Goal: Task Accomplishment & Management: Use online tool/utility

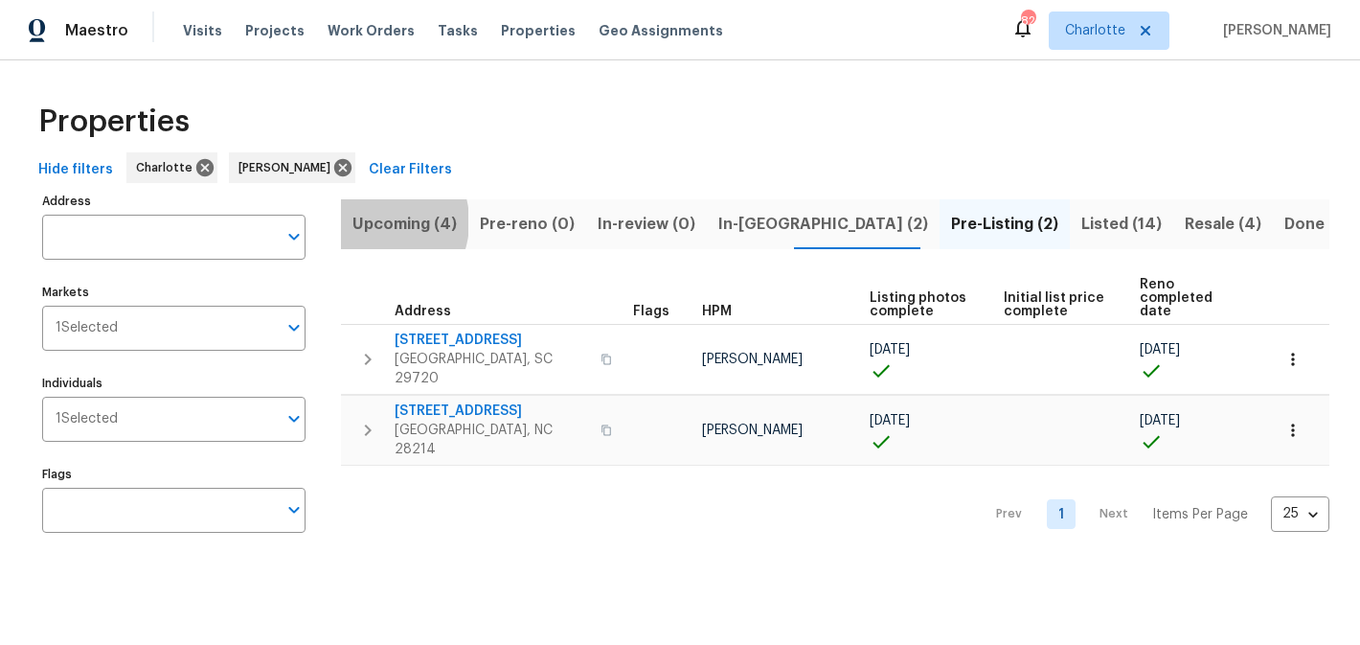
click at [375, 221] on span "Upcoming (4)" at bounding box center [404, 224] width 104 height 27
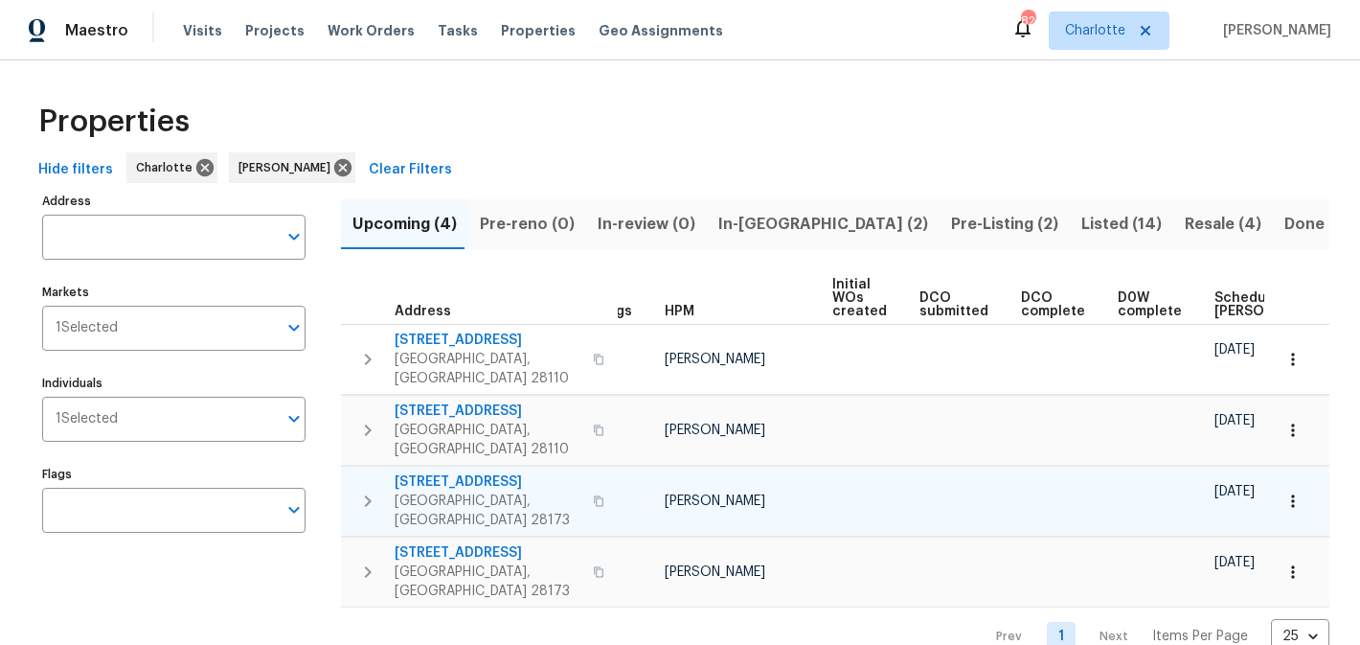
scroll to position [0, 229]
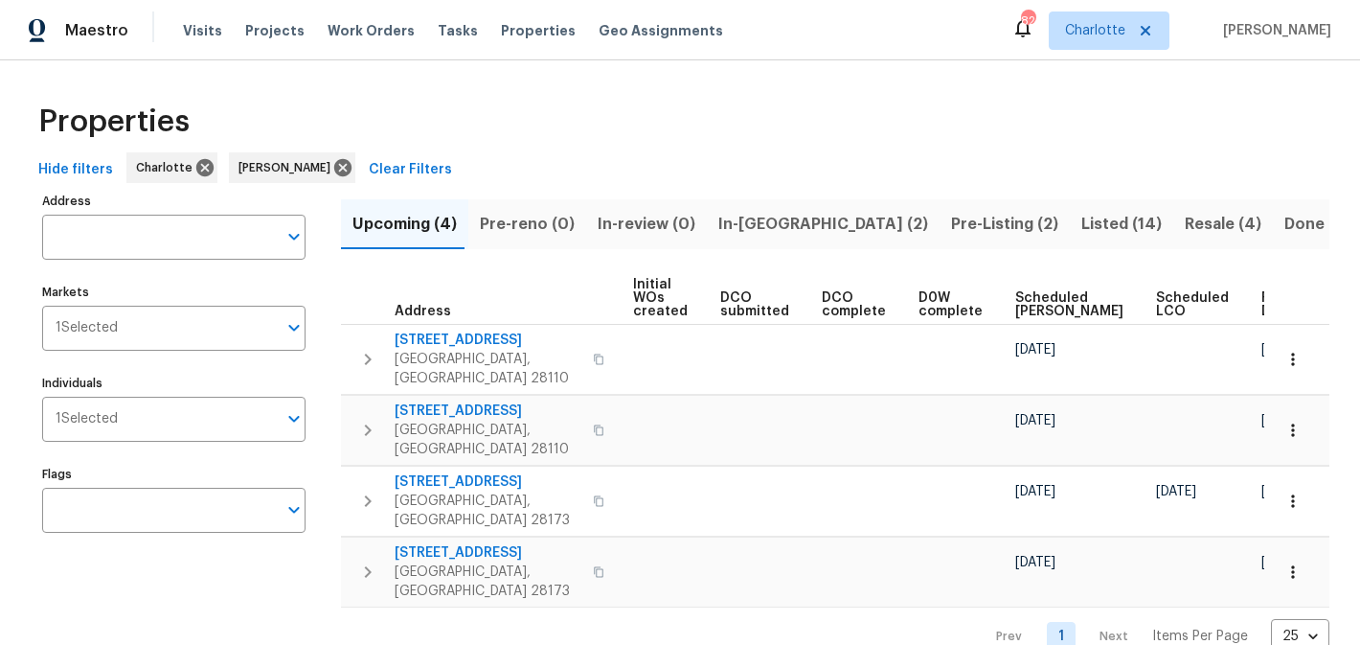
click at [751, 215] on span "In-[GEOGRAPHIC_DATA] (2)" at bounding box center [823, 224] width 210 height 27
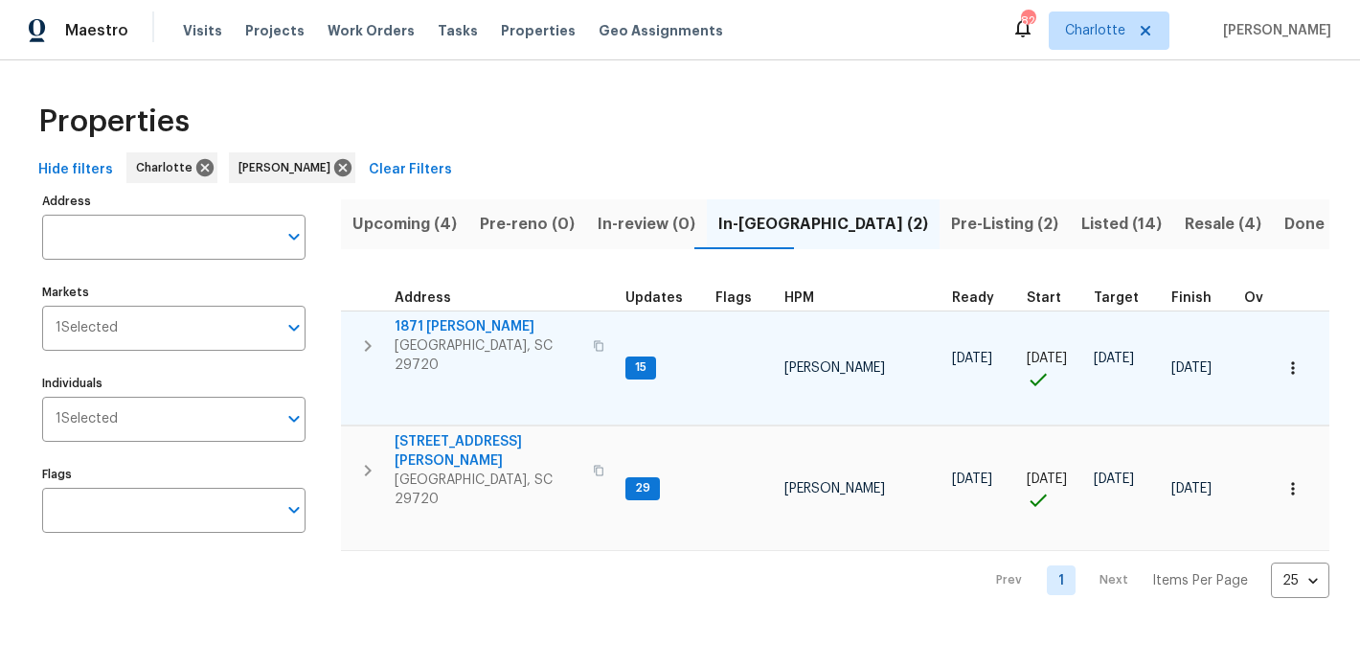
click at [431, 326] on span "1871 [PERSON_NAME]" at bounding box center [488, 326] width 187 height 19
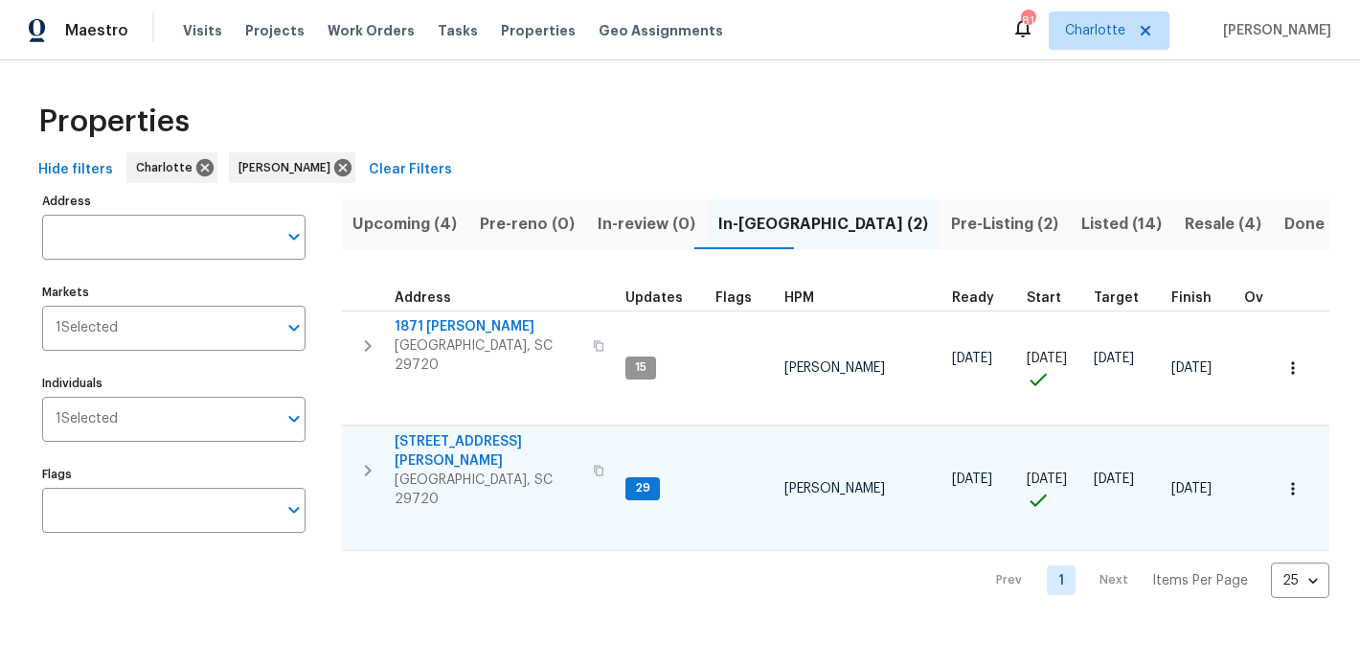
click at [445, 432] on span "[STREET_ADDRESS][PERSON_NAME]" at bounding box center [488, 451] width 187 height 38
click at [951, 226] on span "Pre-Listing (2)" at bounding box center [1004, 224] width 107 height 27
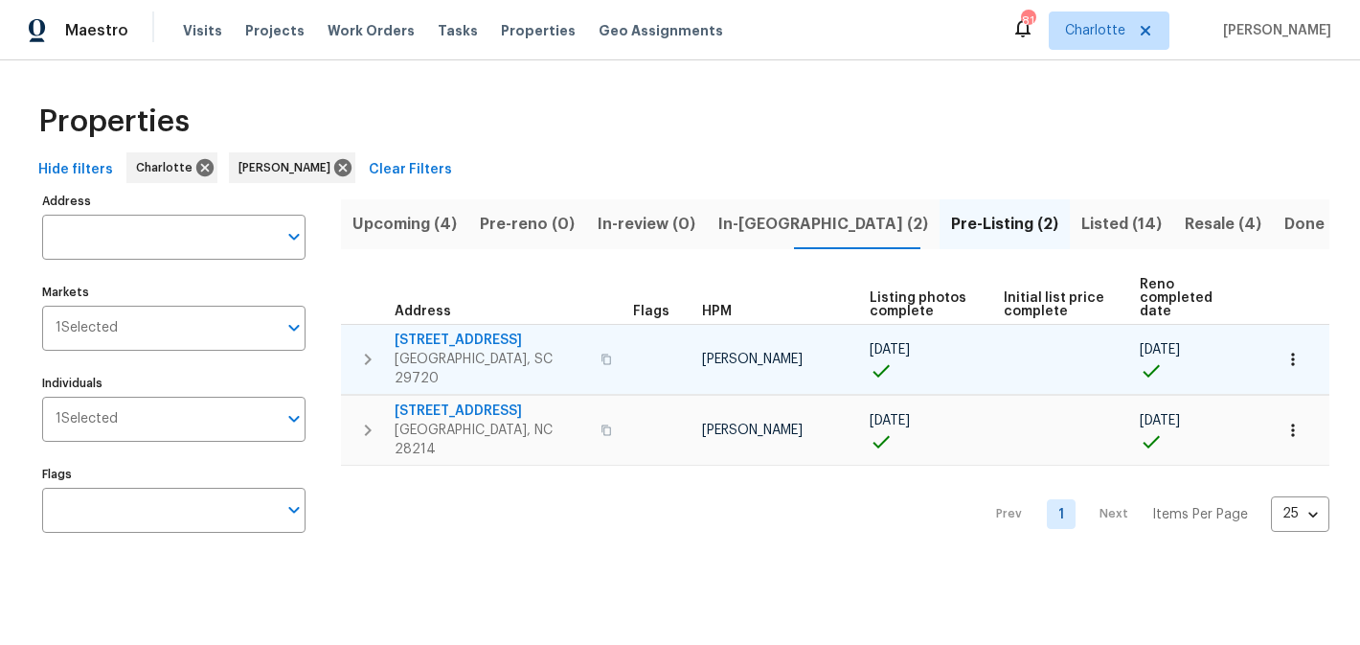
click at [470, 330] on span "4131 Doe Ridge Ln" at bounding box center [492, 339] width 194 height 19
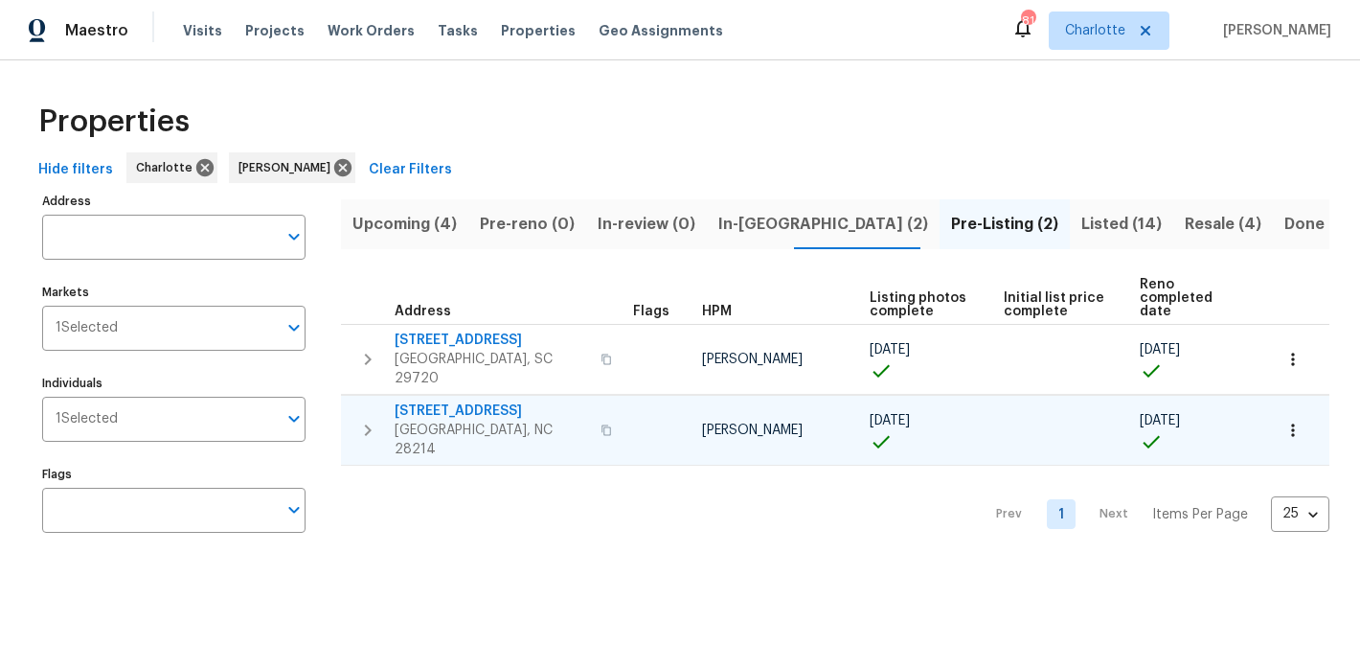
click at [437, 401] on span "505 Old Vine Ct" at bounding box center [492, 410] width 194 height 19
click at [1081, 221] on span "Listed (14)" at bounding box center [1121, 224] width 80 height 27
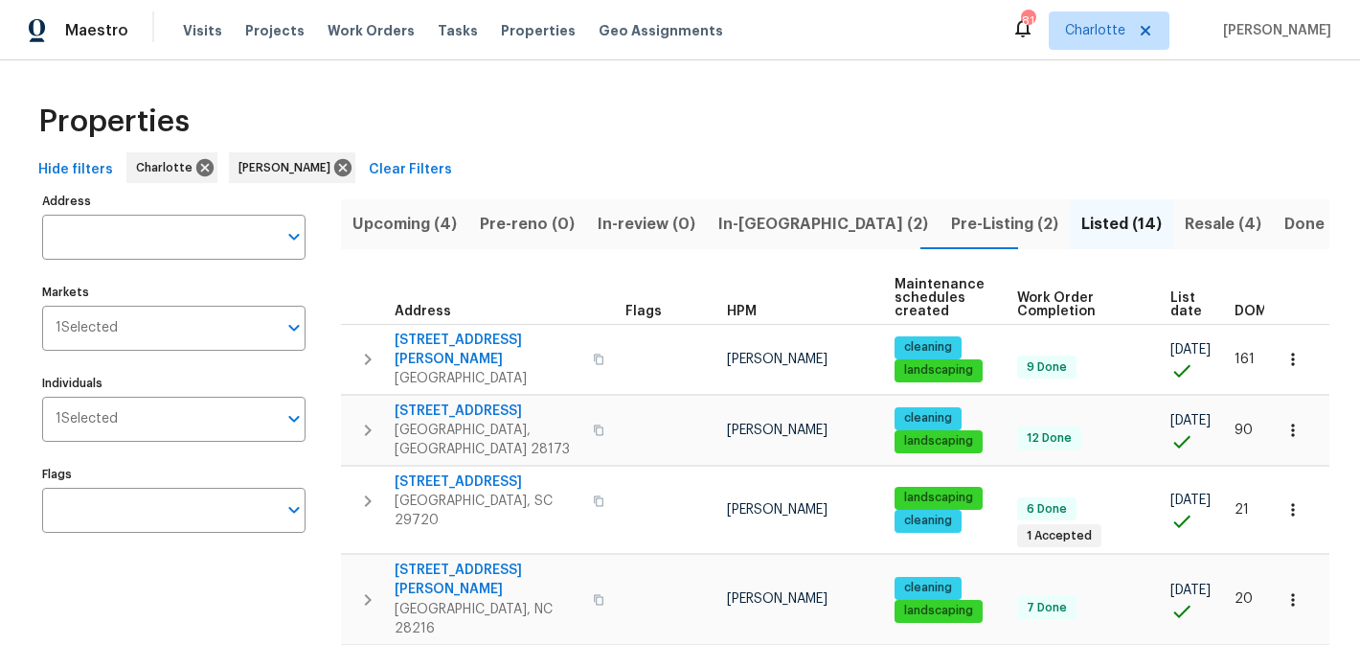
click at [1185, 214] on span "Resale (4)" at bounding box center [1223, 224] width 77 height 27
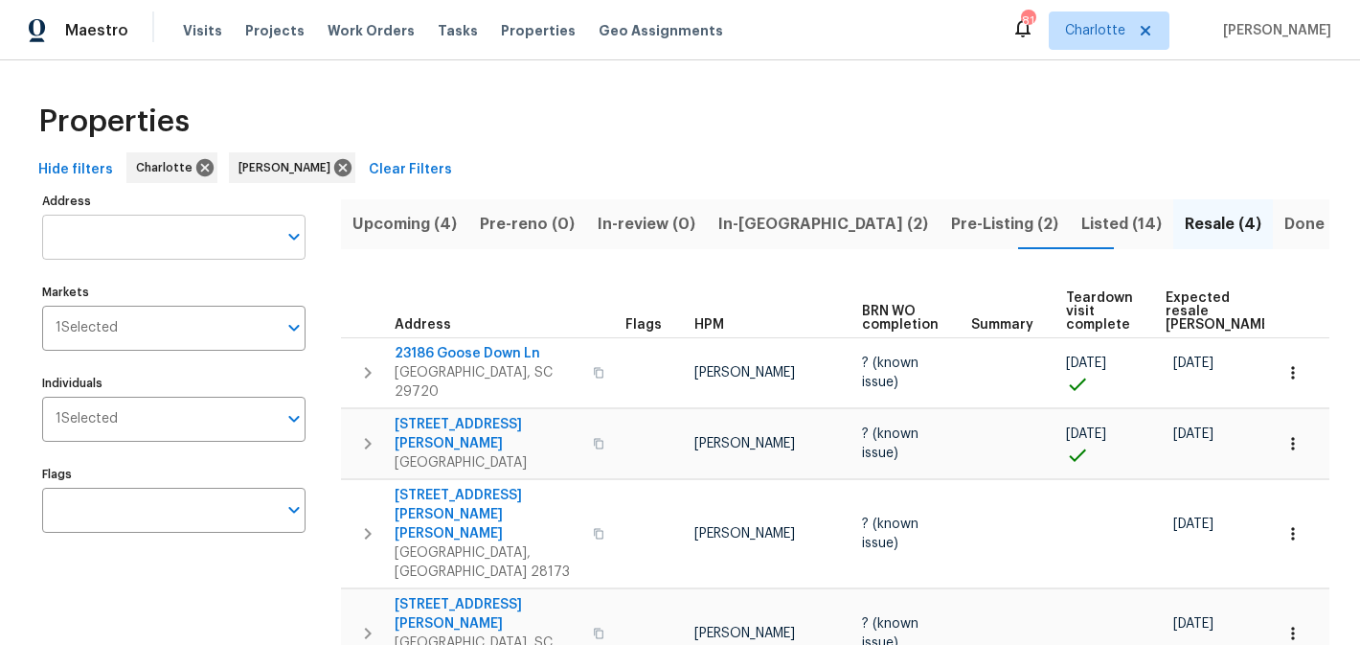
click at [184, 247] on input "Address" at bounding box center [159, 237] width 235 height 45
type input "103 pleasant"
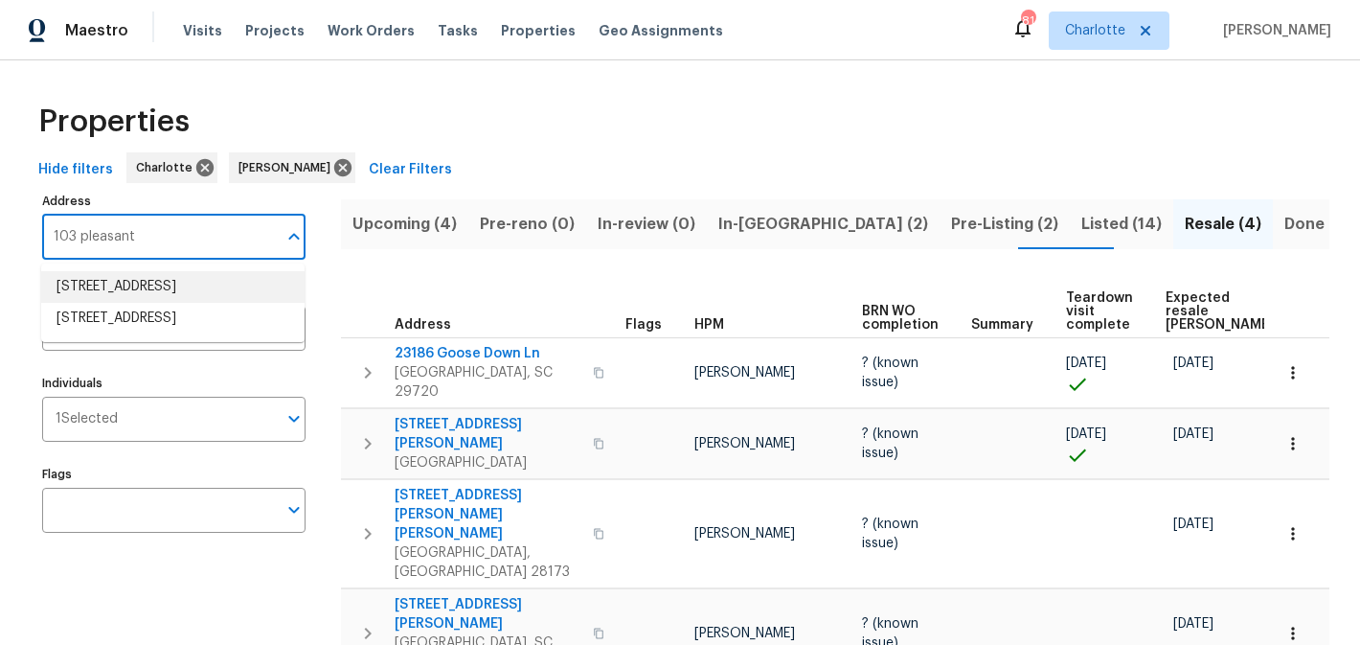
click at [207, 294] on li "103 Pleasant Hill St Lancaster SC 29720" at bounding box center [172, 287] width 263 height 32
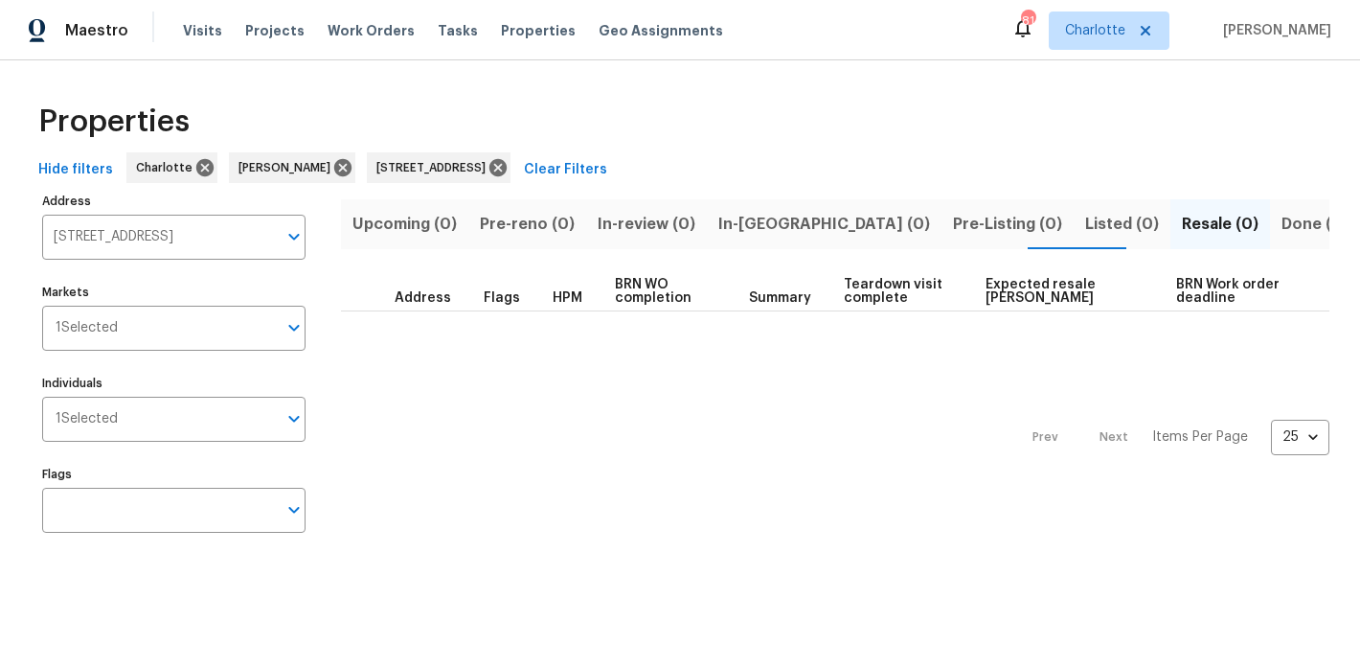
click at [1281, 223] on span "Done (1)" at bounding box center [1312, 224] width 62 height 27
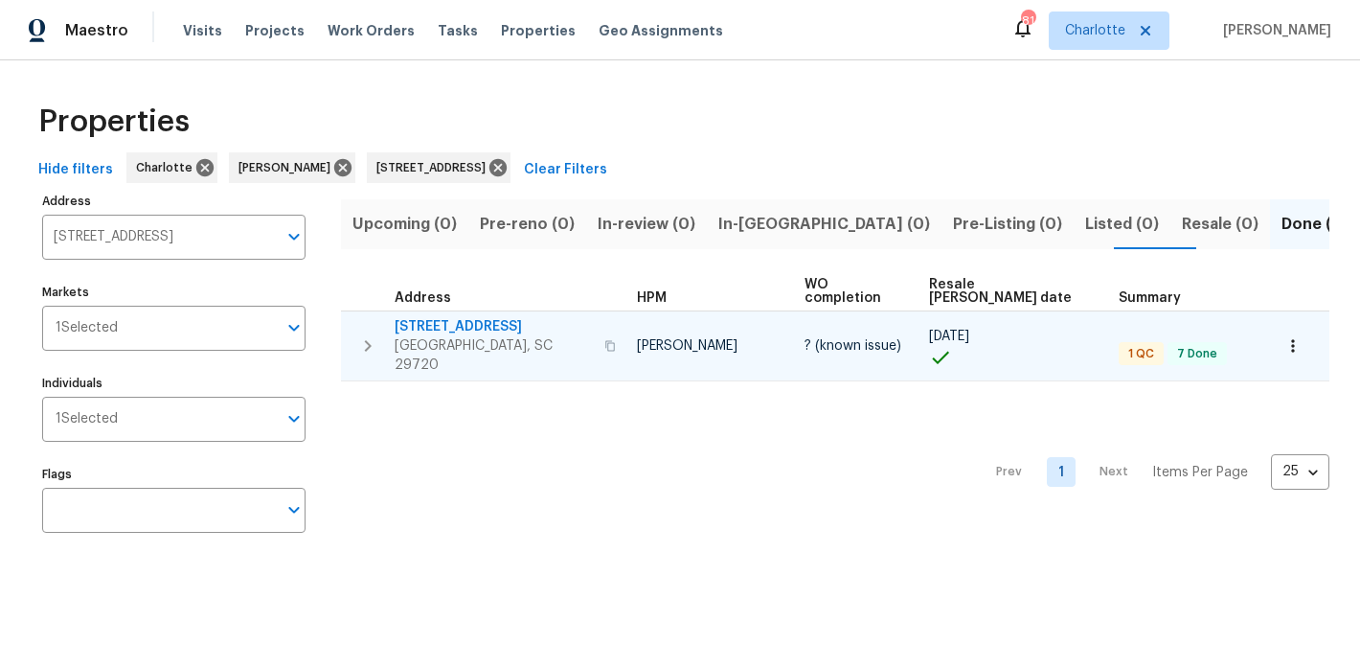
click at [453, 317] on span "103 Pleasant Hill St" at bounding box center [494, 326] width 198 height 19
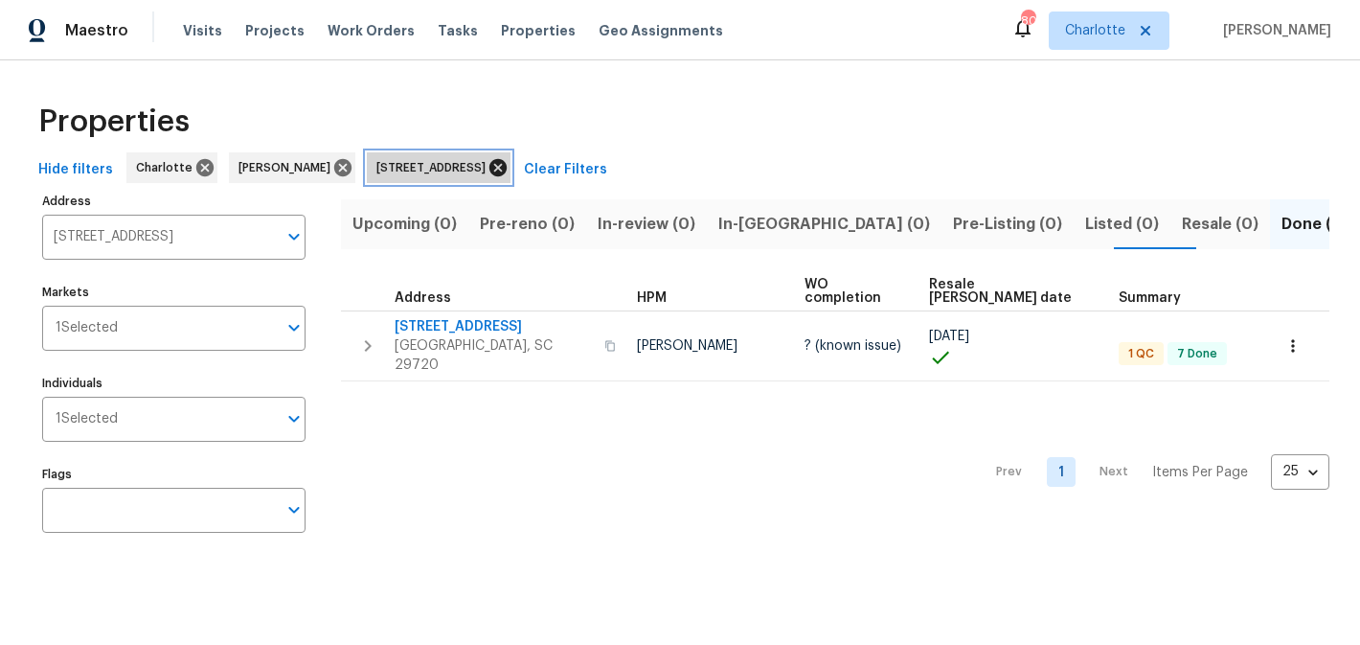
click at [509, 166] on icon at bounding box center [497, 167] width 21 height 21
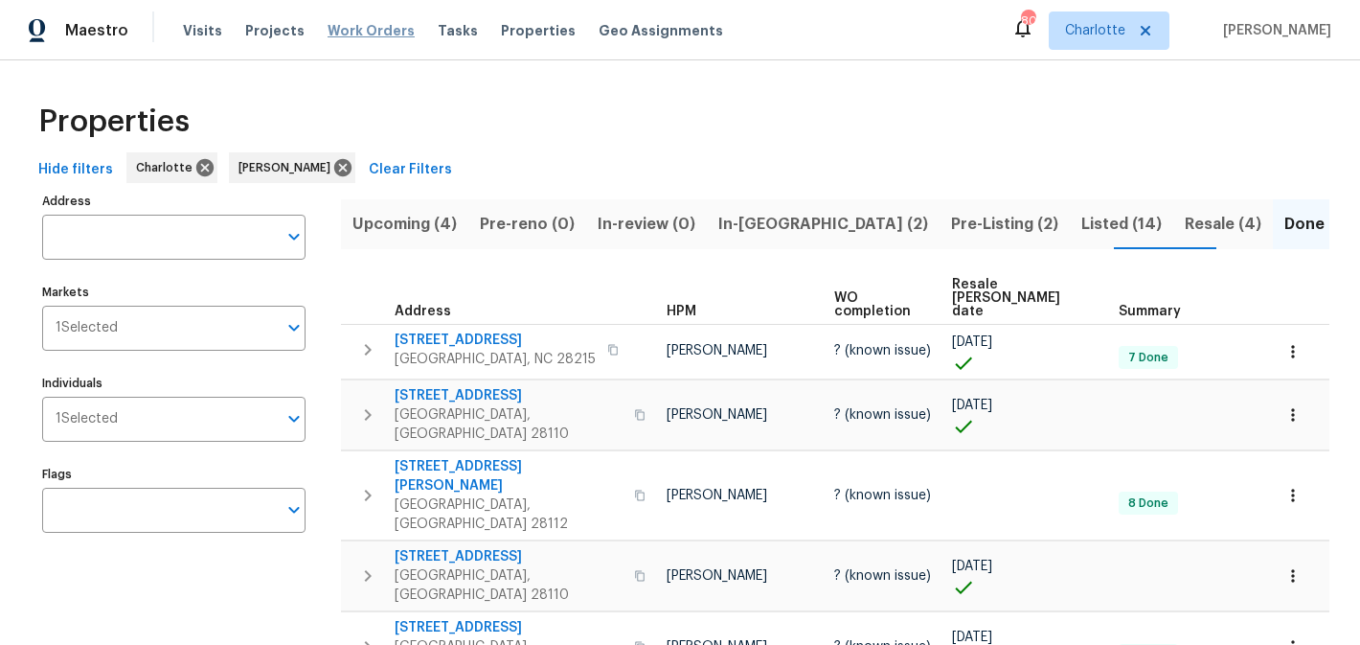
click at [356, 24] on span "Work Orders" at bounding box center [371, 30] width 87 height 19
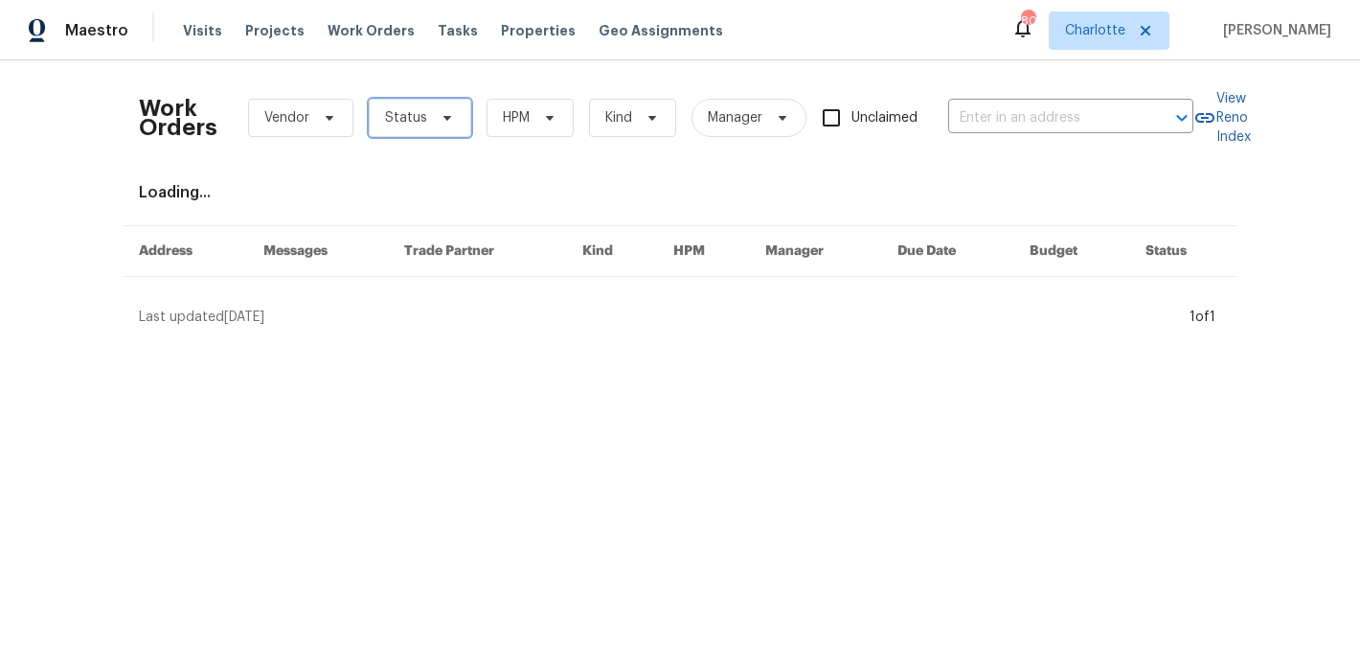
click at [443, 118] on icon at bounding box center [447, 118] width 8 height 5
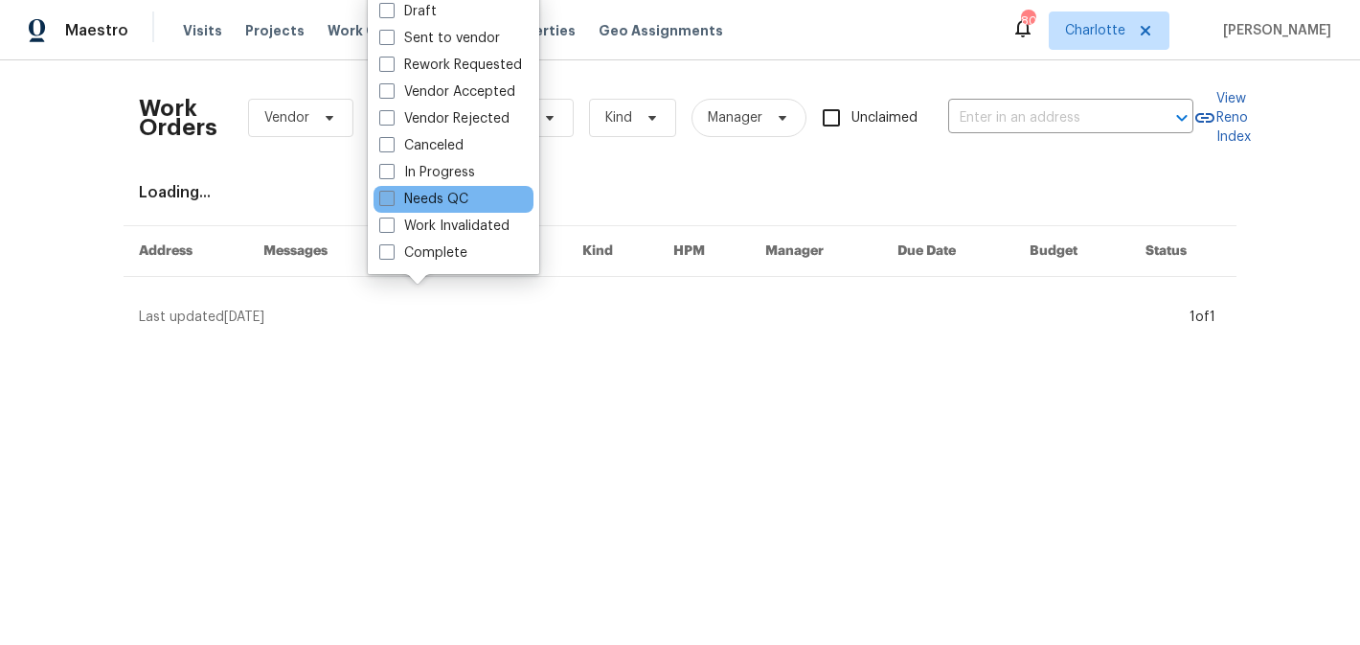
click at [430, 205] on label "Needs QC" at bounding box center [423, 199] width 89 height 19
click at [392, 202] on input "Needs QC" at bounding box center [385, 196] width 12 height 12
checkbox input "true"
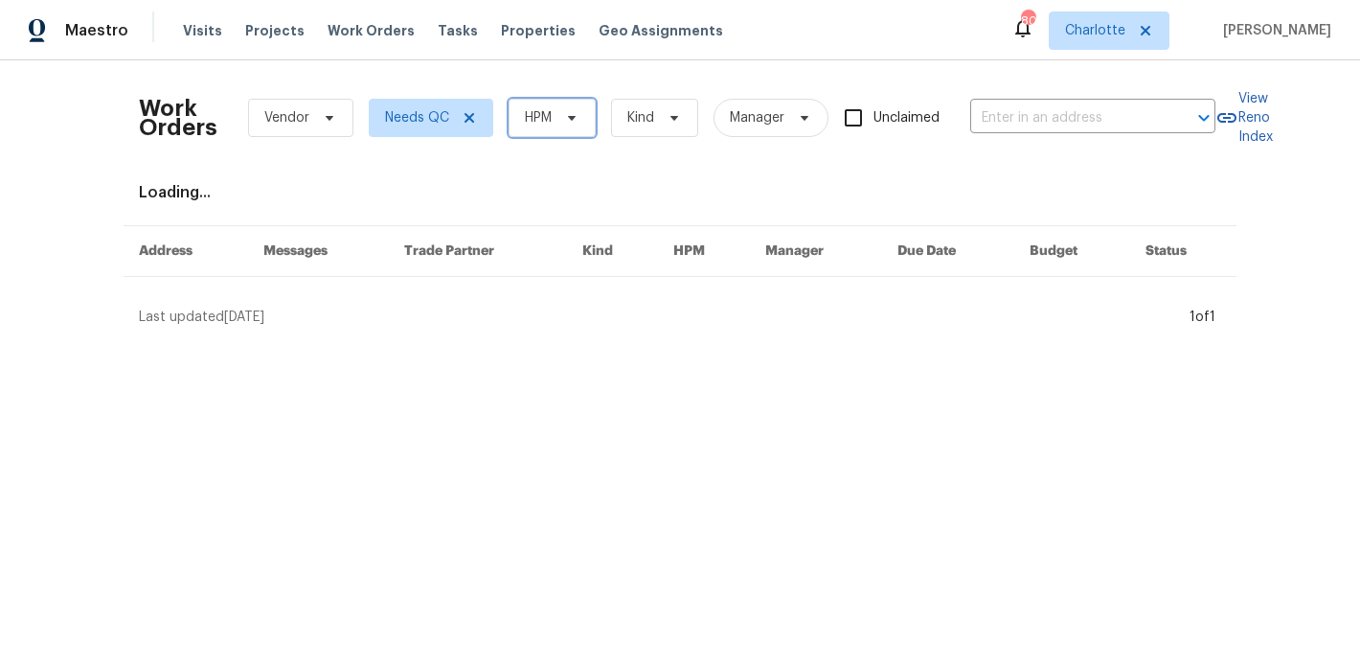
click at [589, 123] on span "HPM" at bounding box center [552, 118] width 87 height 38
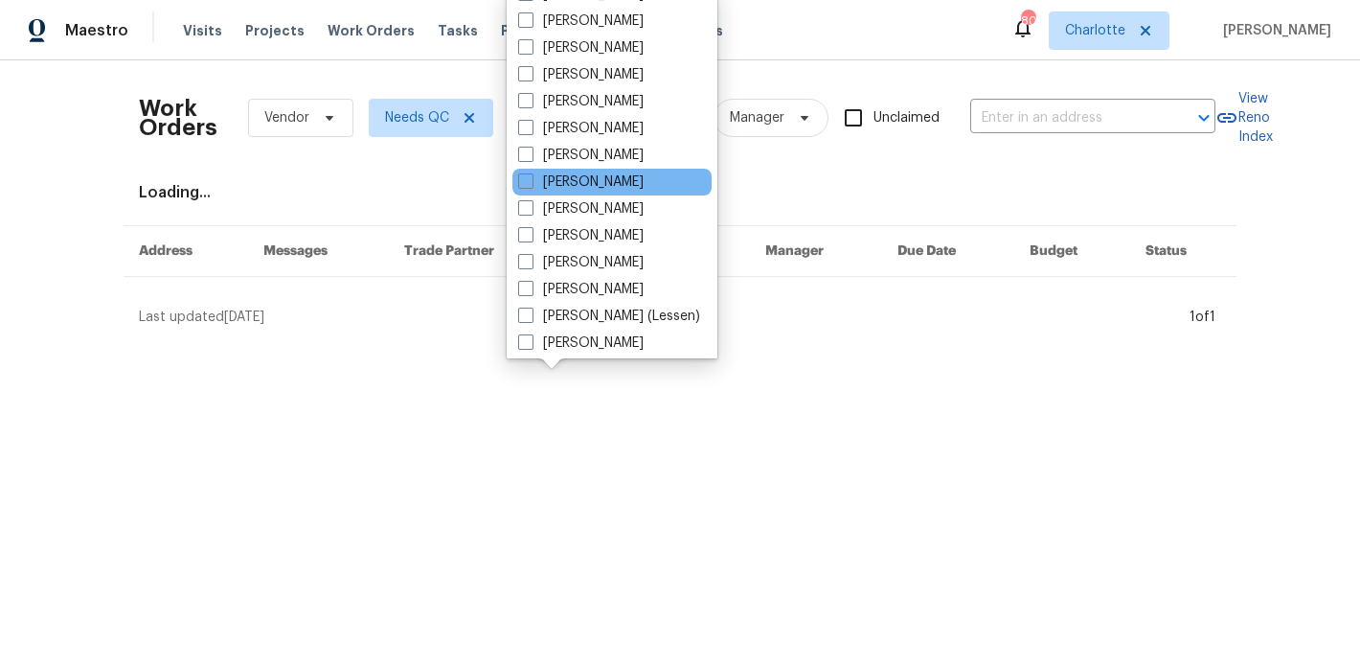
scroll to position [238, 0]
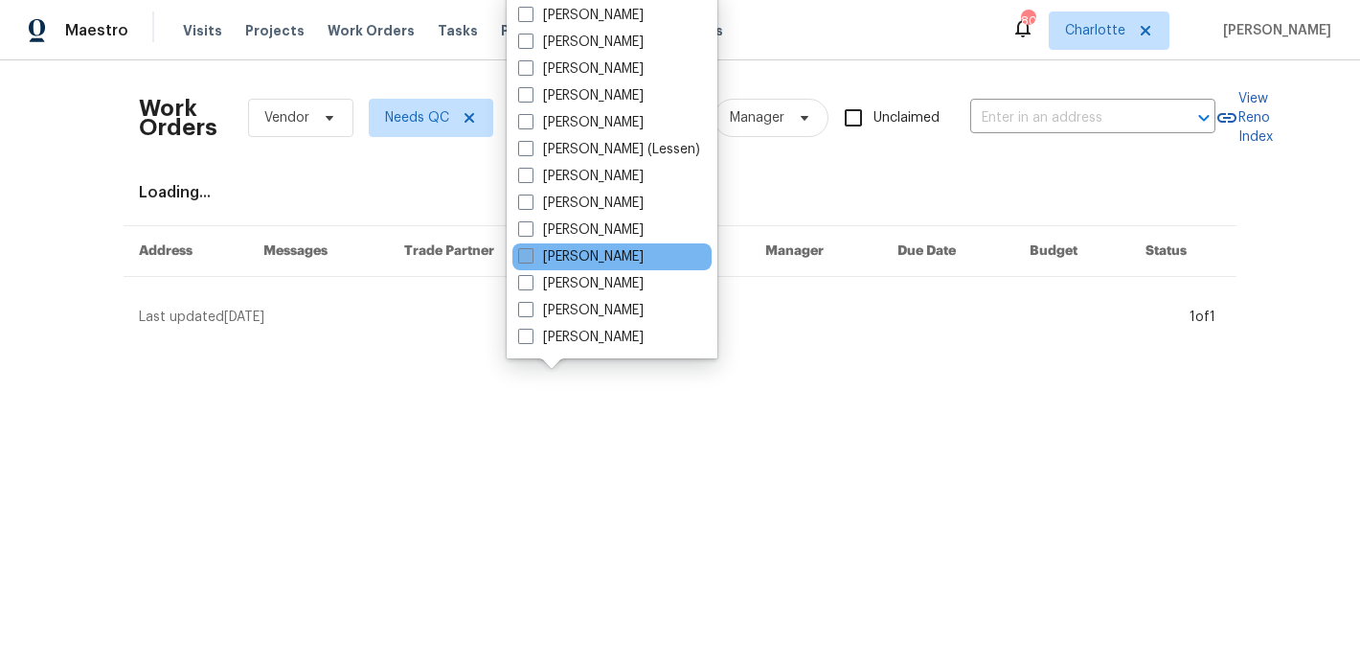
click at [579, 252] on label "[PERSON_NAME]" at bounding box center [580, 256] width 125 height 19
click at [531, 252] on input "[PERSON_NAME]" at bounding box center [524, 253] width 12 height 12
checkbox input "true"
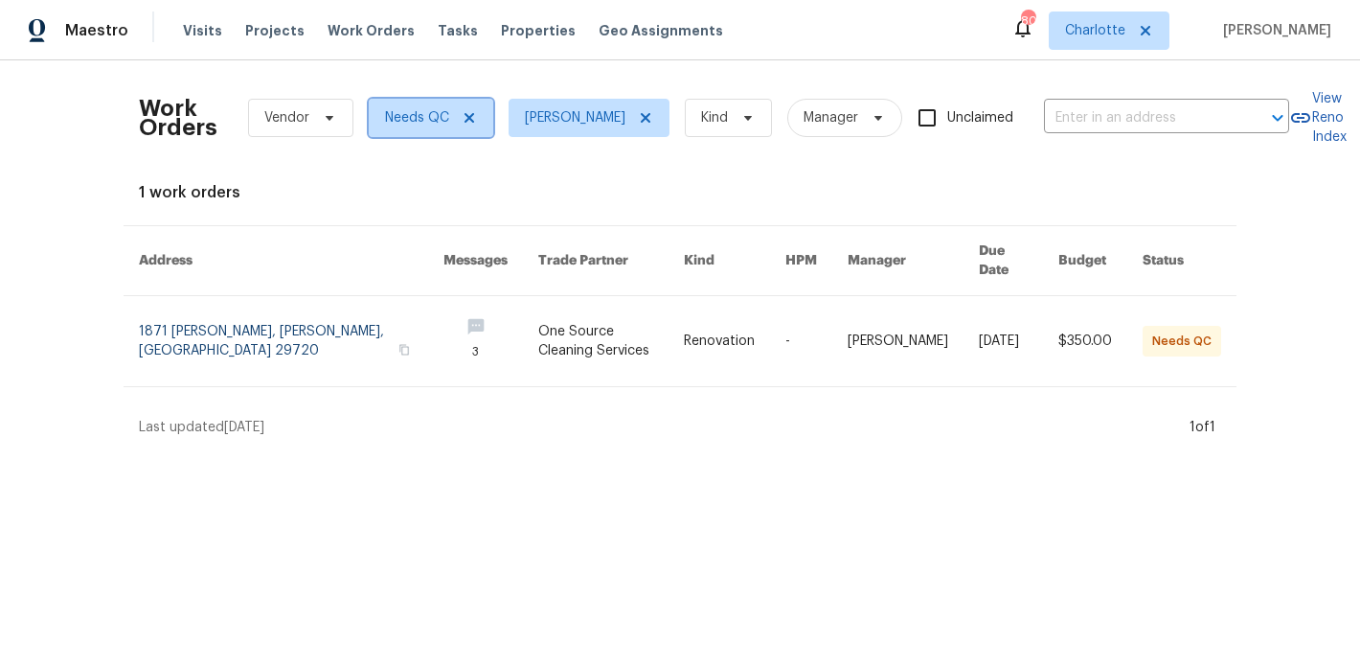
click at [472, 111] on icon at bounding box center [469, 117] width 15 height 15
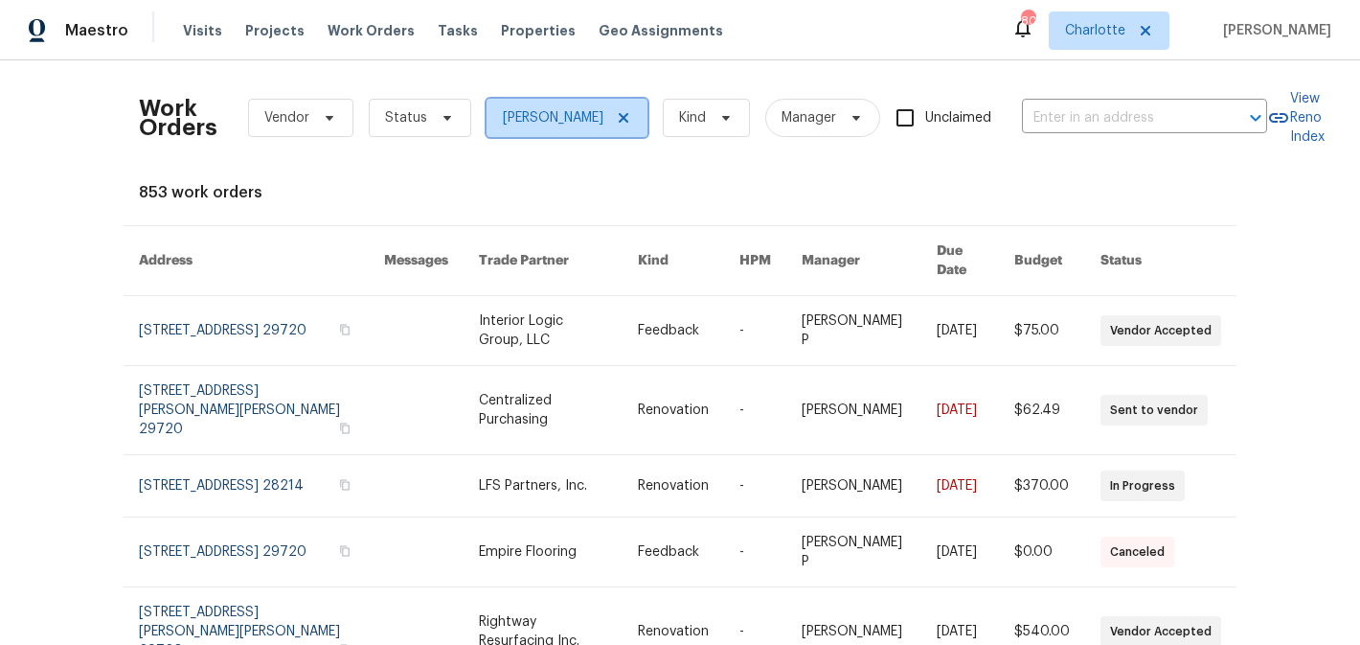
click at [631, 115] on icon at bounding box center [623, 117] width 15 height 15
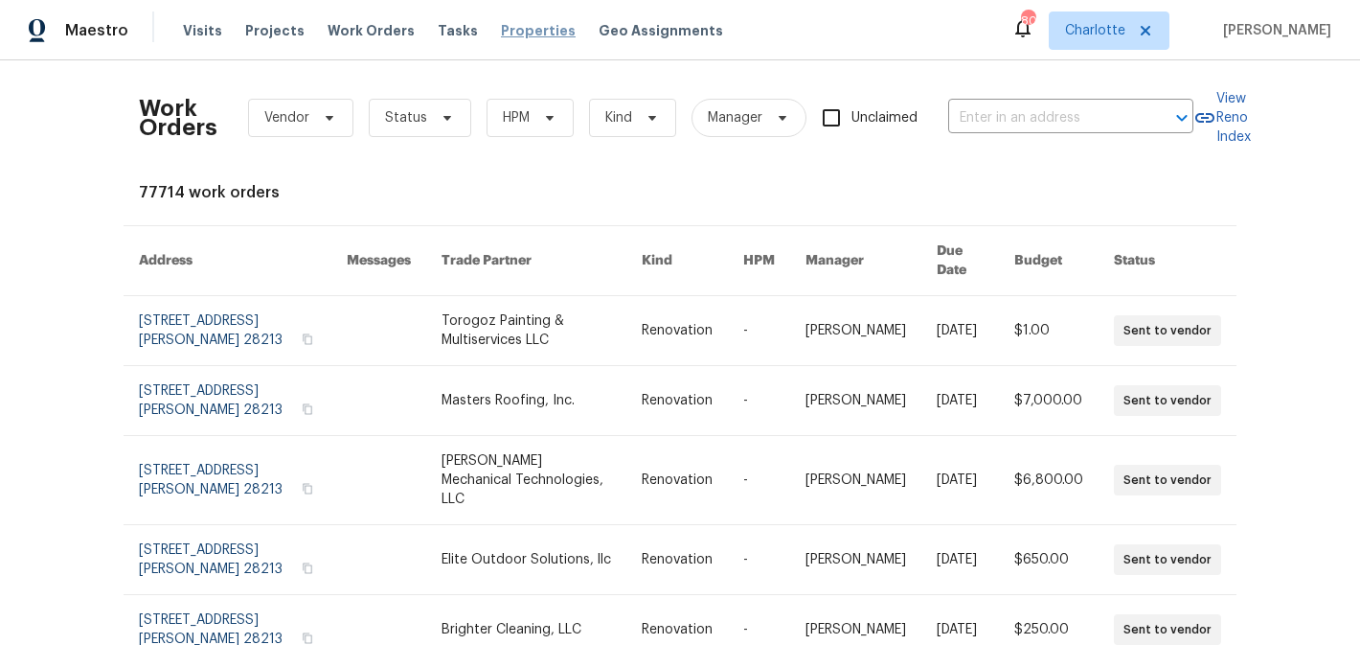
click at [501, 30] on span "Properties" at bounding box center [538, 30] width 75 height 19
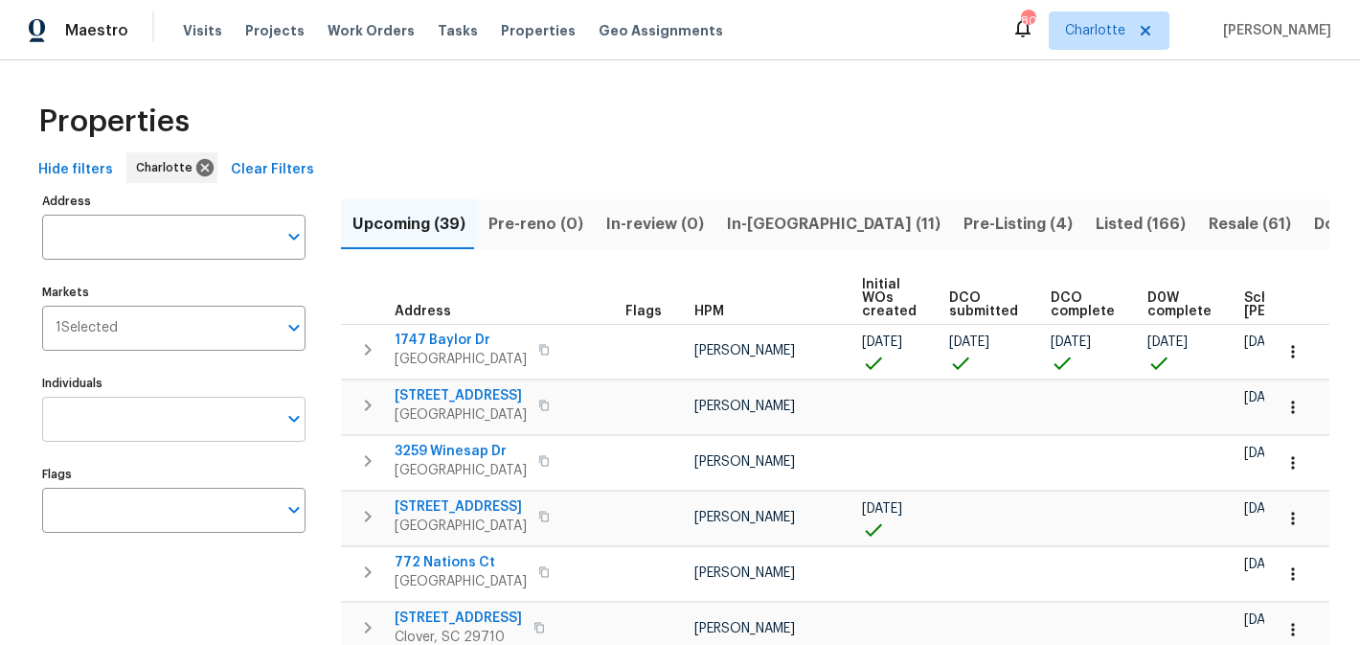
click at [141, 429] on input "Individuals" at bounding box center [159, 418] width 235 height 45
type input "matthew"
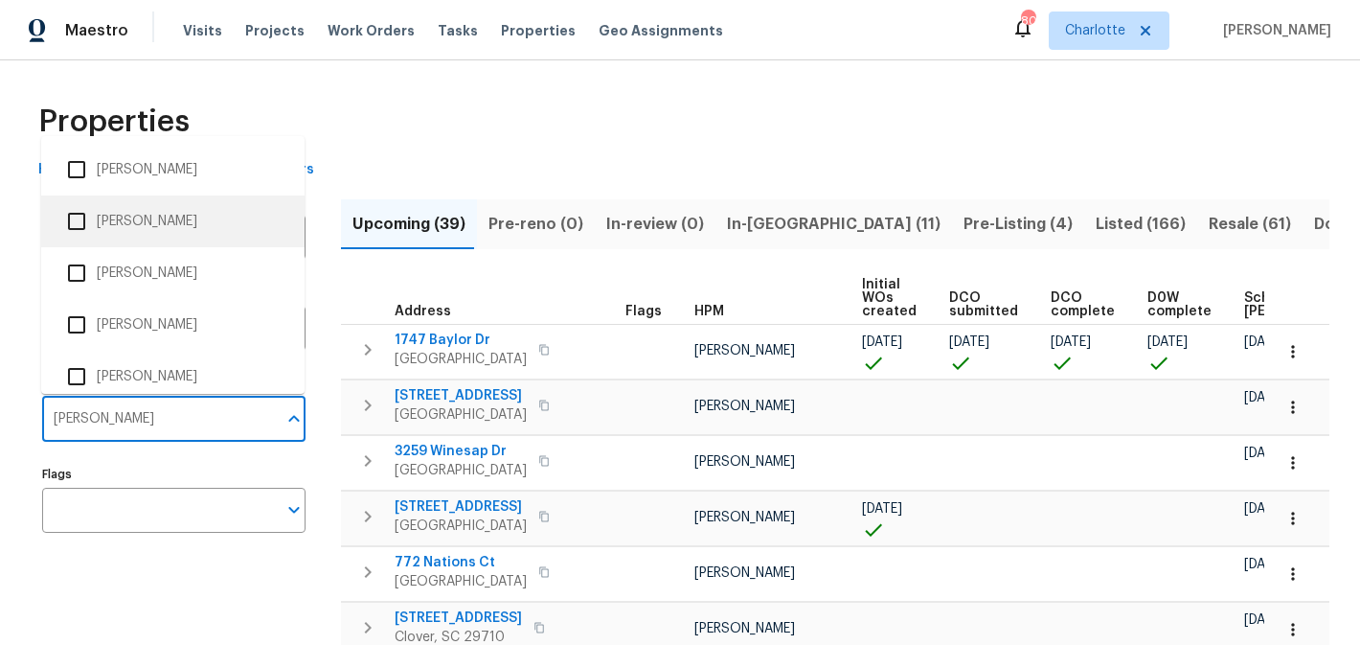
click at [187, 214] on li "[PERSON_NAME]" at bounding box center [173, 221] width 233 height 40
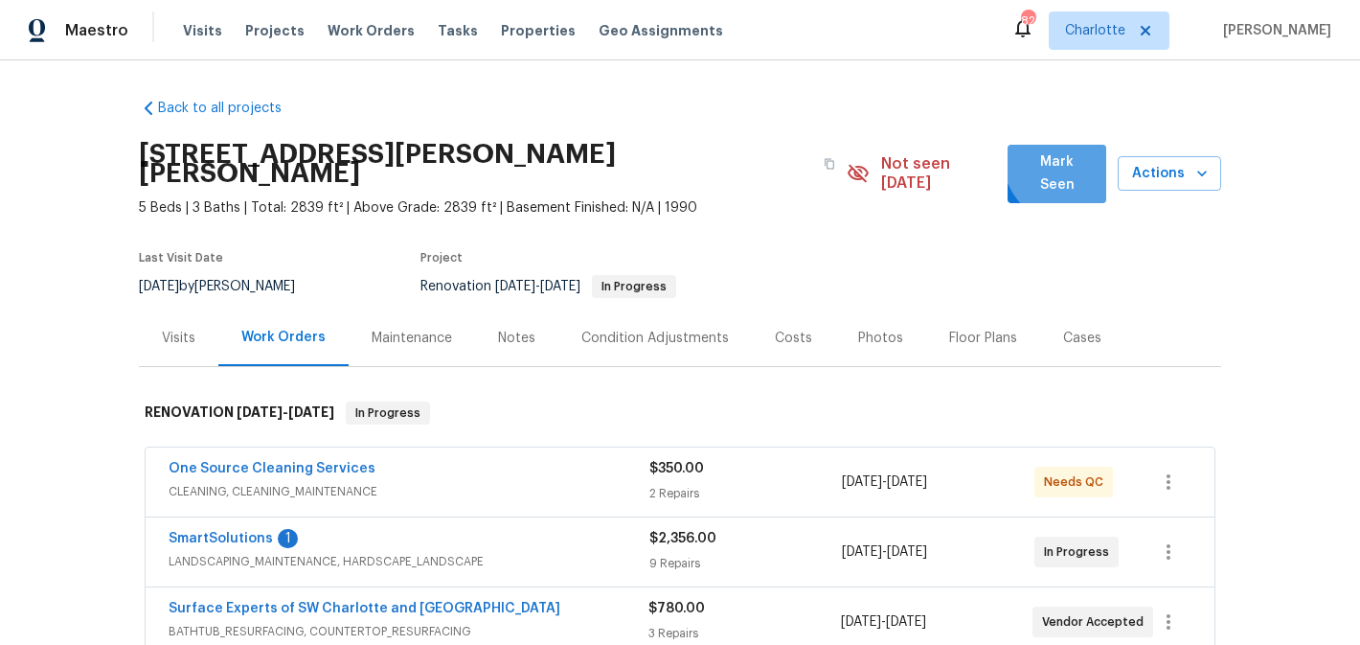
click at [1081, 153] on span "Mark Seen" at bounding box center [1057, 173] width 68 height 47
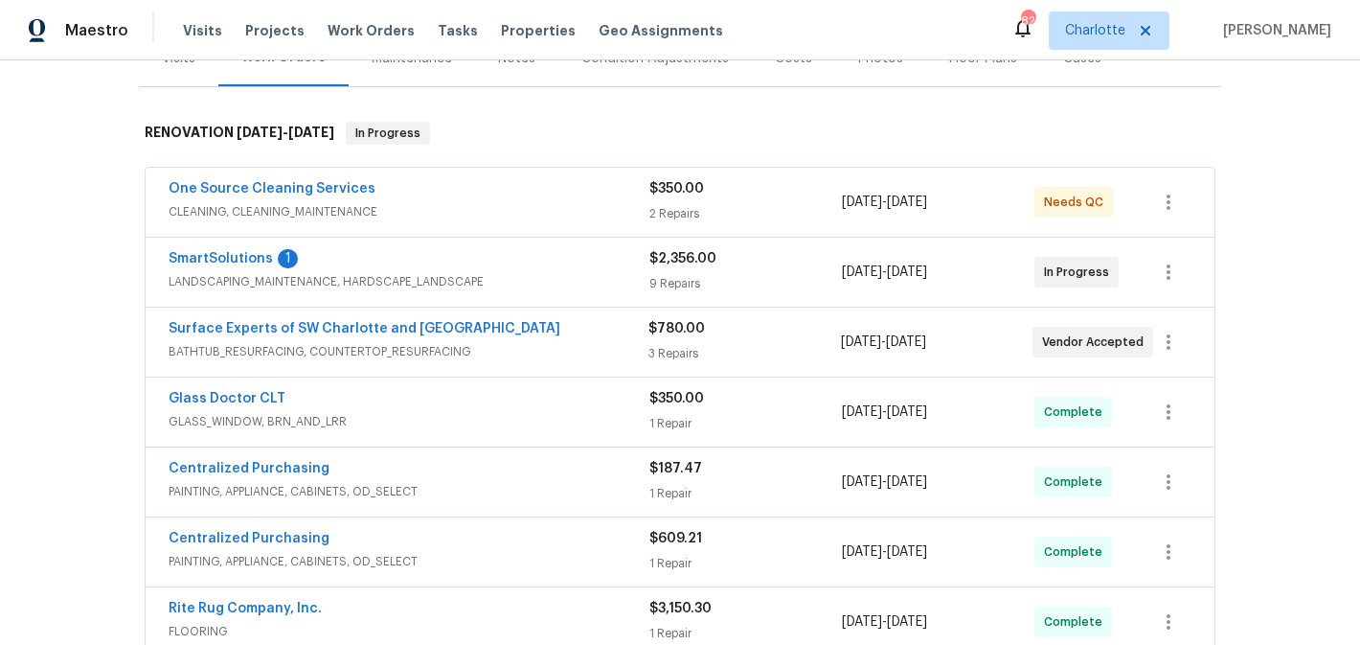
scroll to position [268, 0]
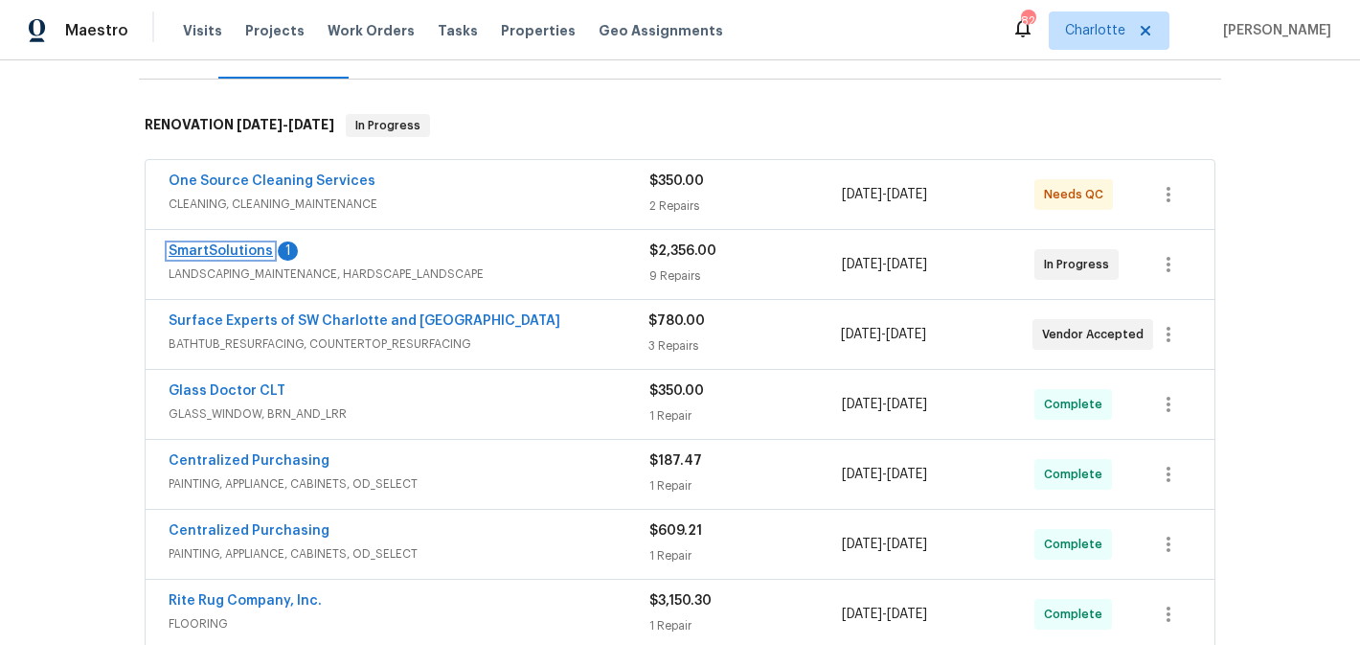
click at [215, 256] on link "SmartSolutions" at bounding box center [221, 250] width 104 height 13
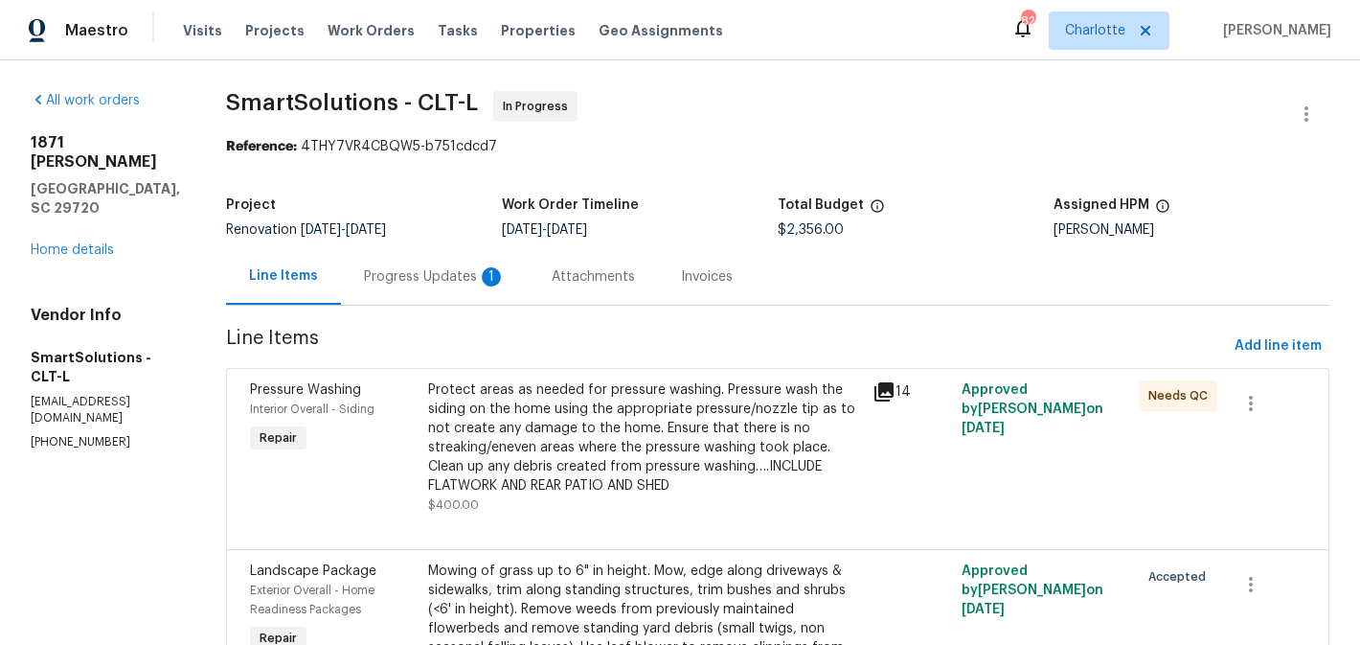
click at [464, 280] on div "Progress Updates 1" at bounding box center [435, 276] width 142 height 19
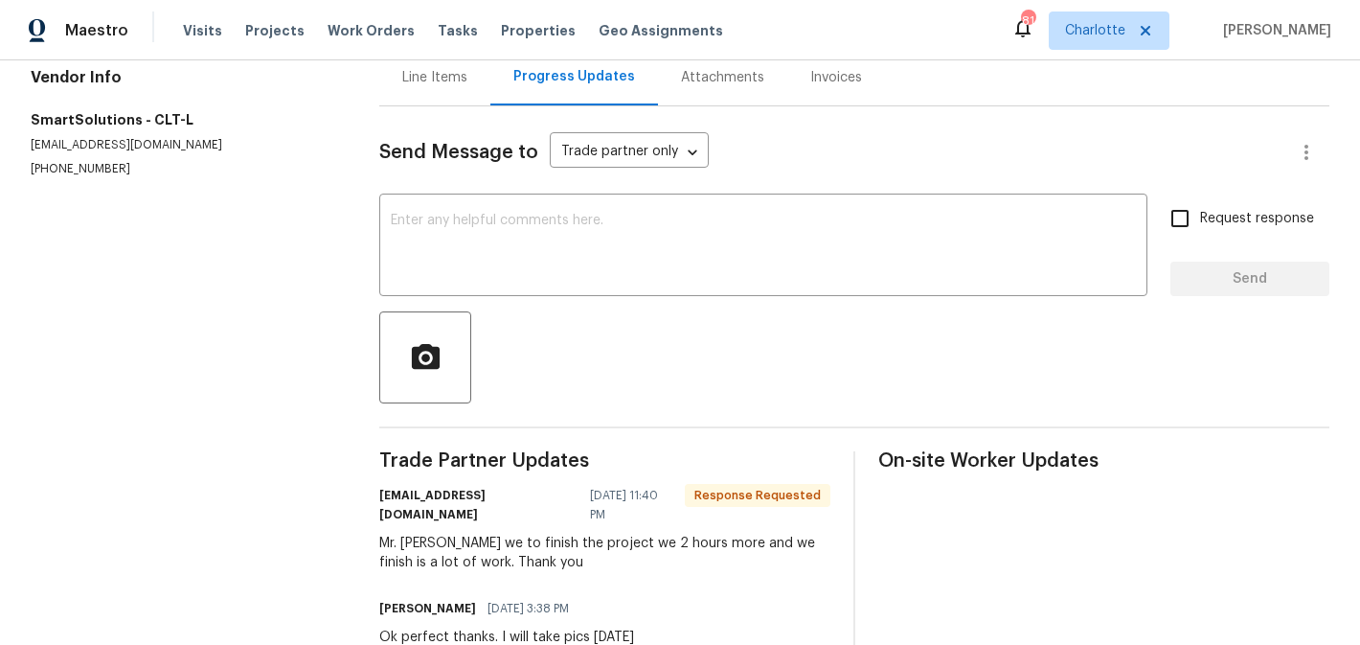
scroll to position [198, 0]
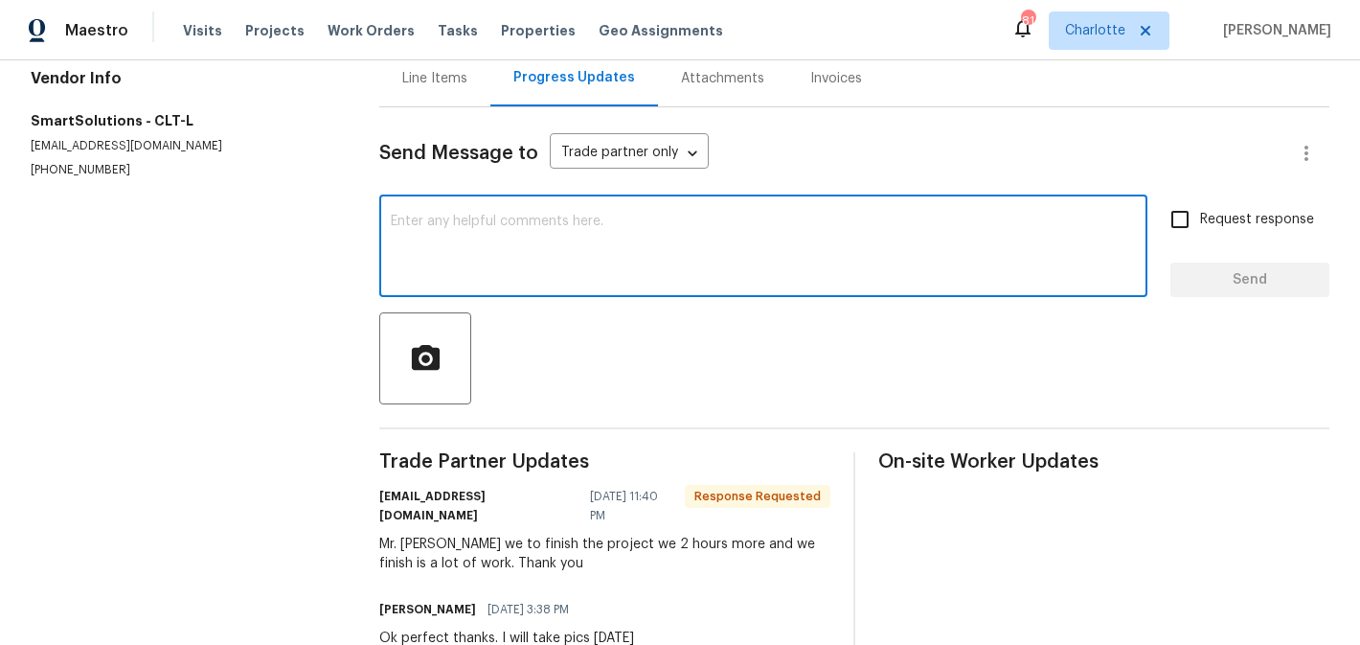
click at [544, 227] on textarea at bounding box center [763, 248] width 745 height 67
type textarea "thanks"
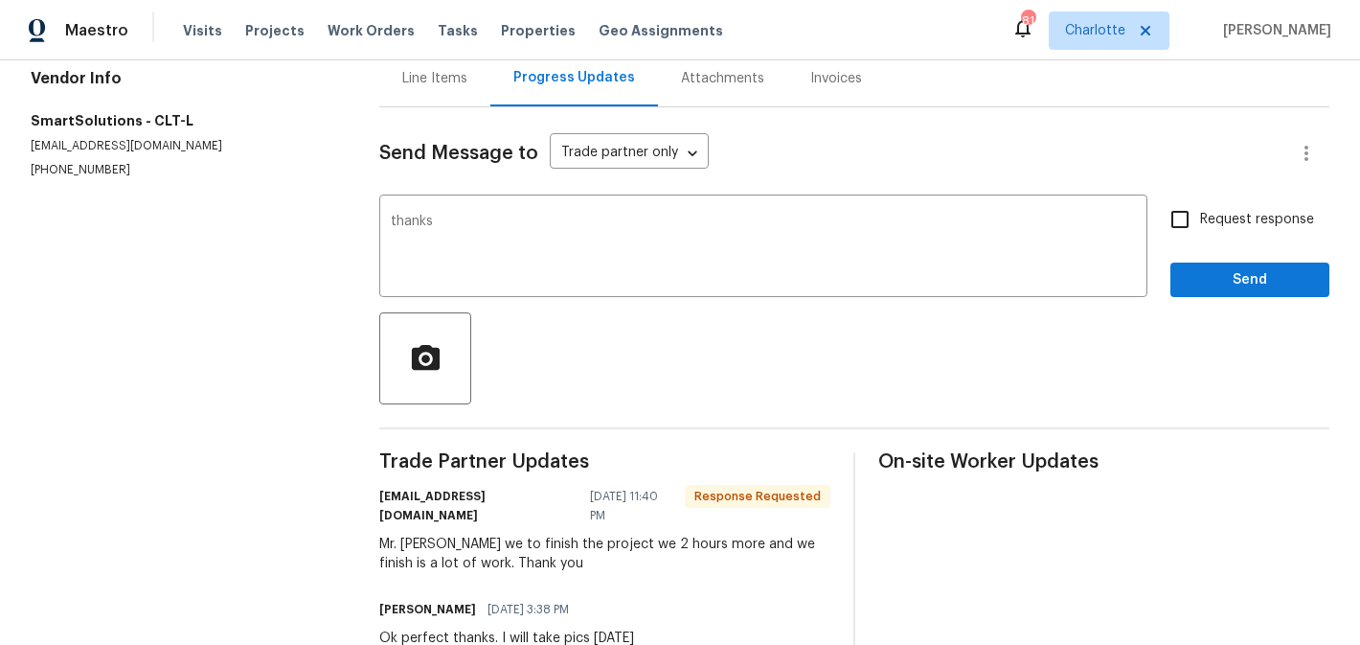
click at [1261, 230] on label "Request response" at bounding box center [1237, 219] width 154 height 40
click at [1200, 230] on input "Request response" at bounding box center [1180, 219] width 40 height 40
checkbox input "true"
click at [1261, 270] on span "Send" at bounding box center [1250, 280] width 128 height 24
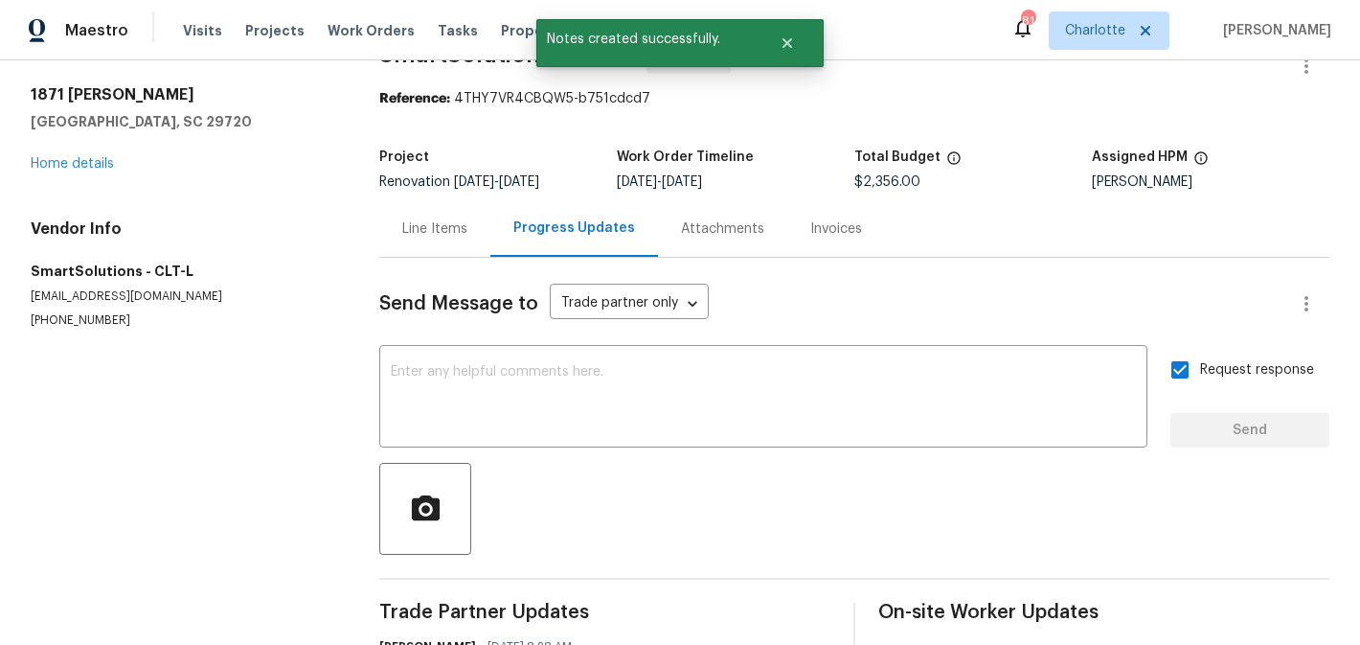
scroll to position [0, 0]
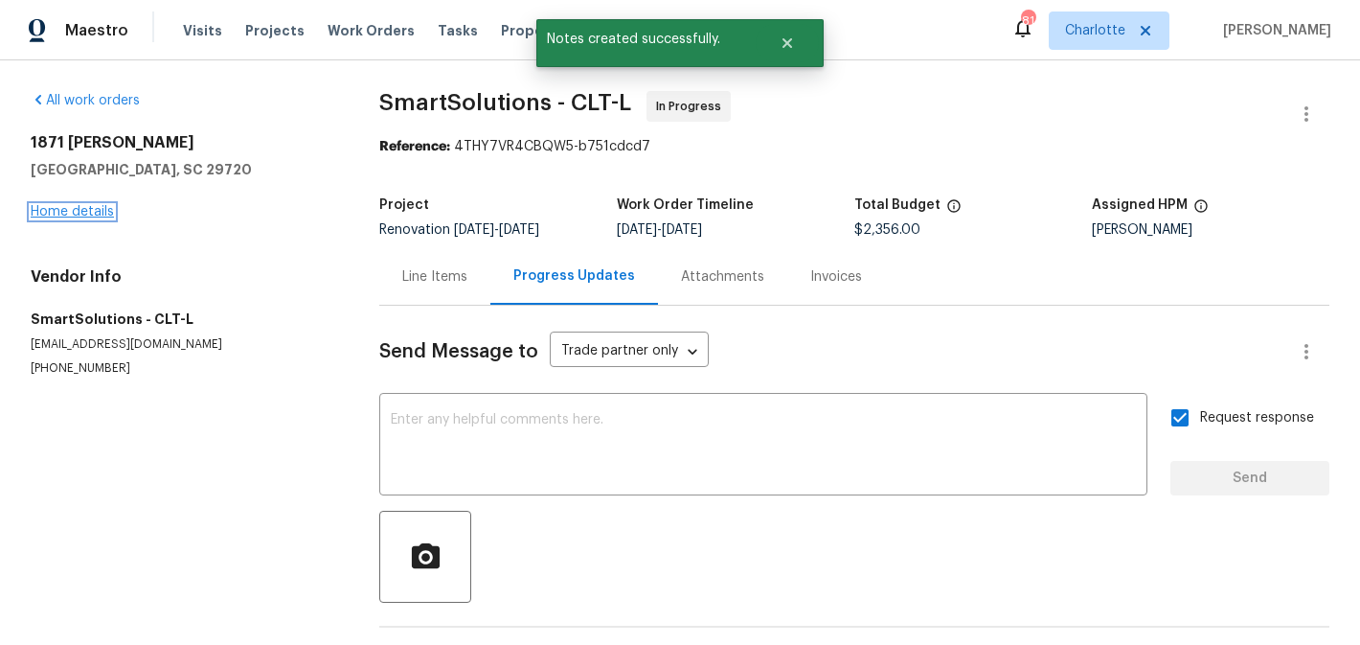
click at [65, 209] on link "Home details" at bounding box center [72, 211] width 83 height 13
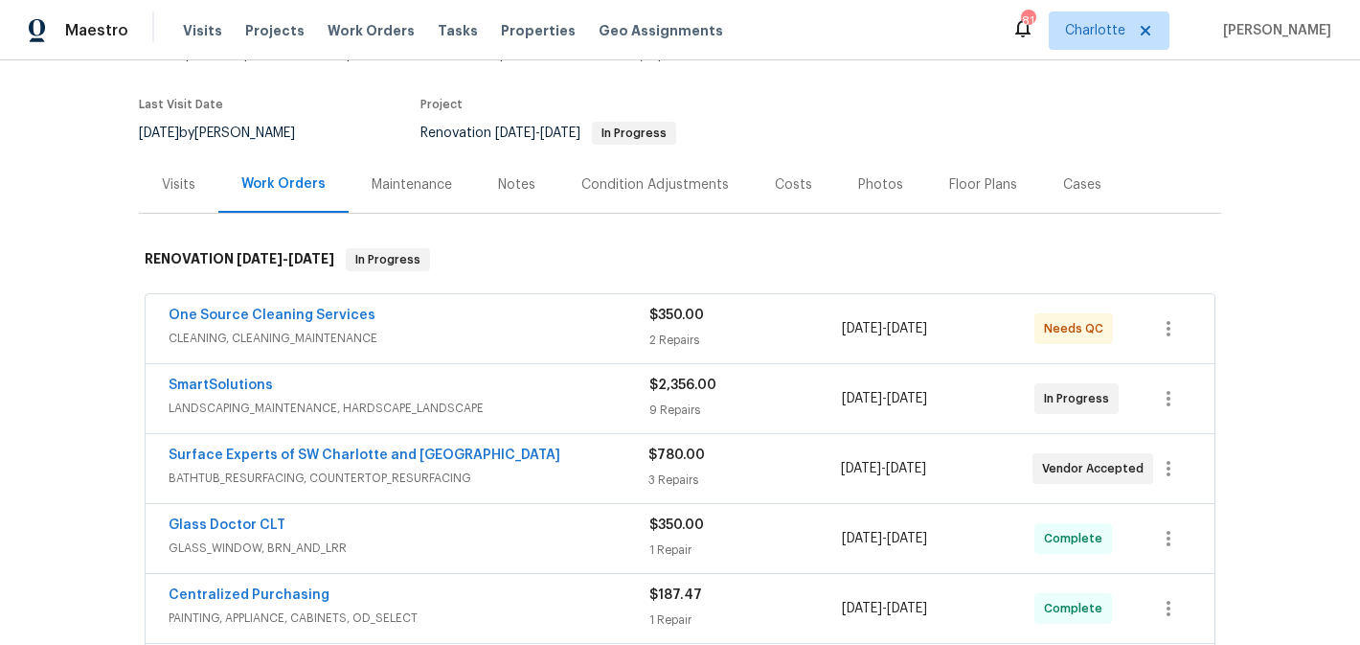
scroll to position [169, 0]
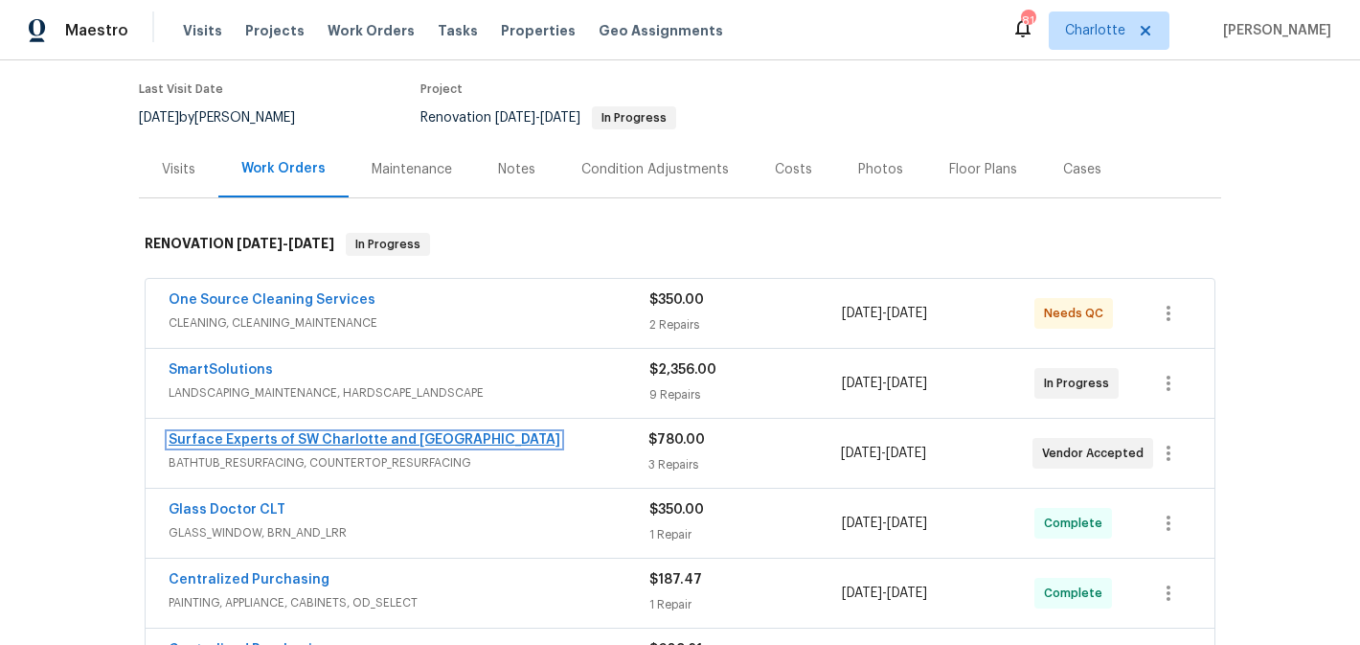
click at [316, 433] on link "Surface Experts of SW Charlotte and Rock Hill" at bounding box center [365, 439] width 392 height 13
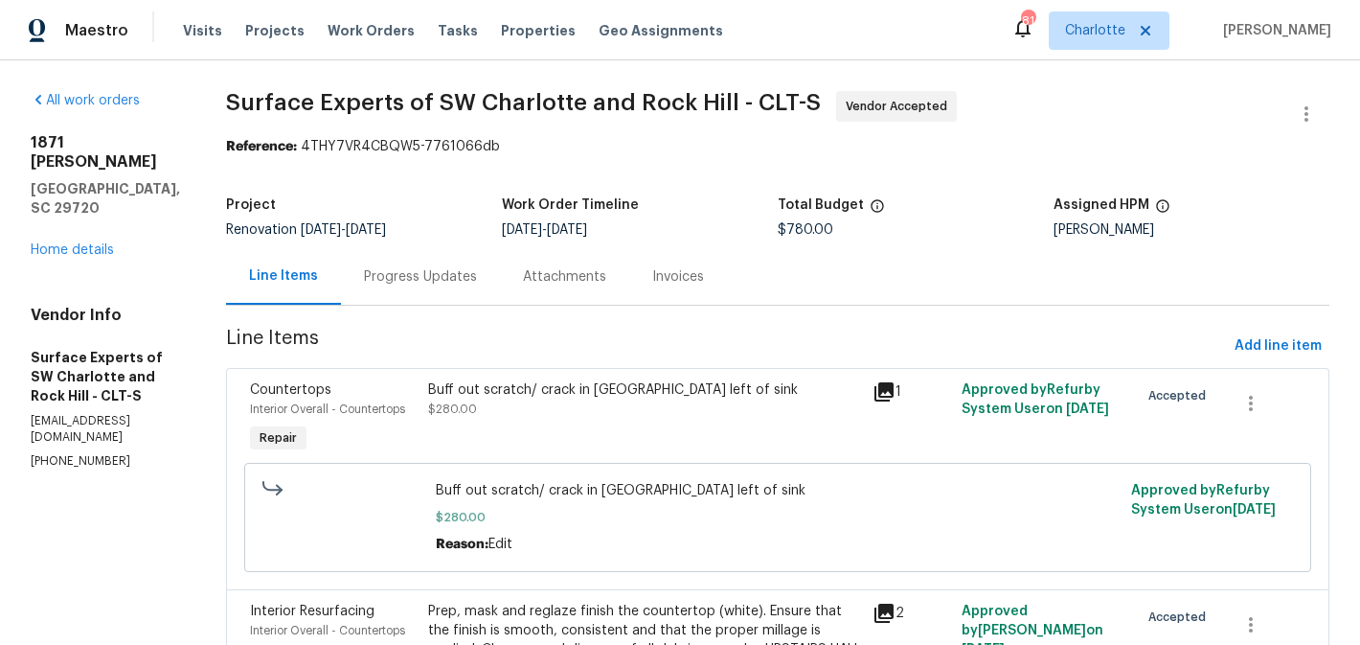
click at [471, 283] on div "Progress Updates" at bounding box center [420, 276] width 113 height 19
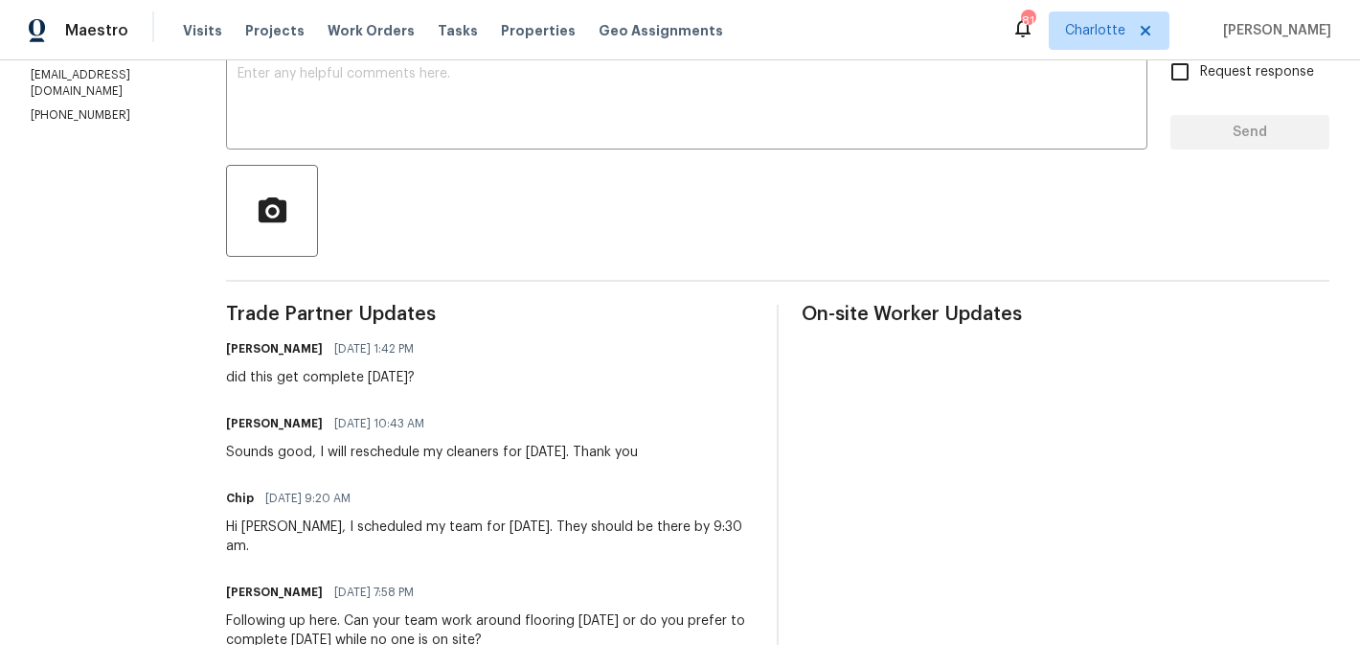
scroll to position [351, 0]
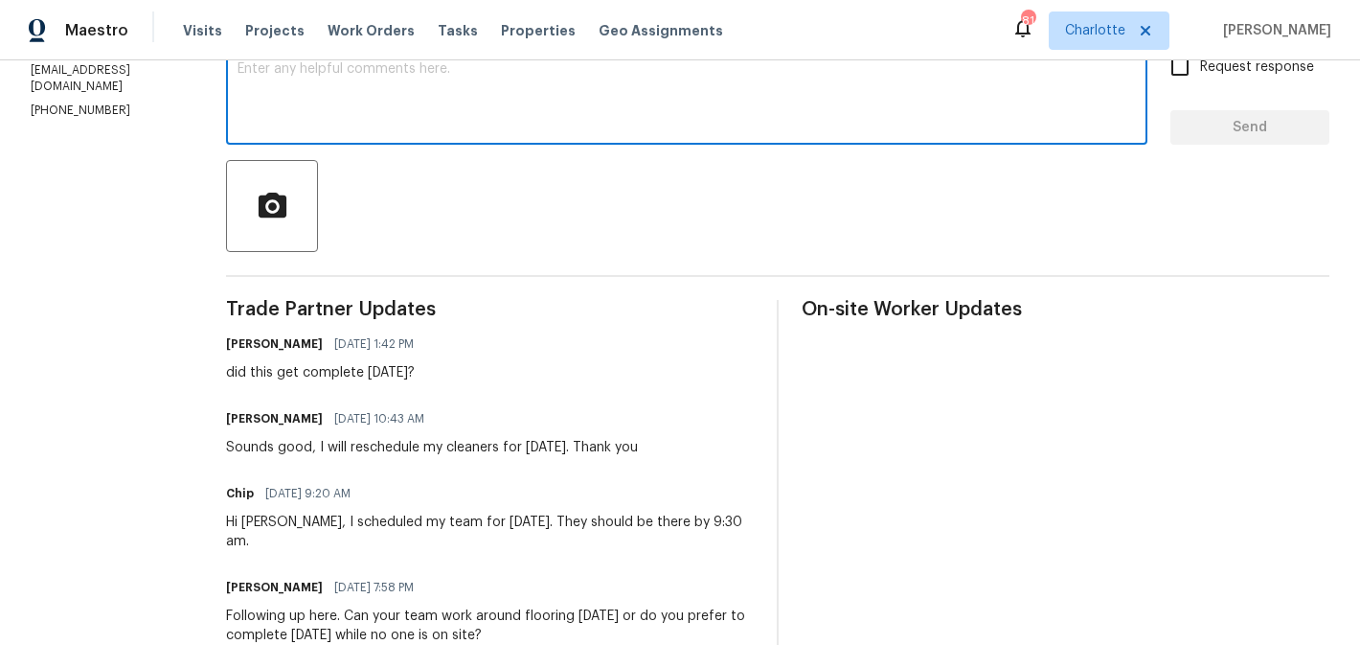
click at [498, 109] on textarea at bounding box center [687, 95] width 898 height 67
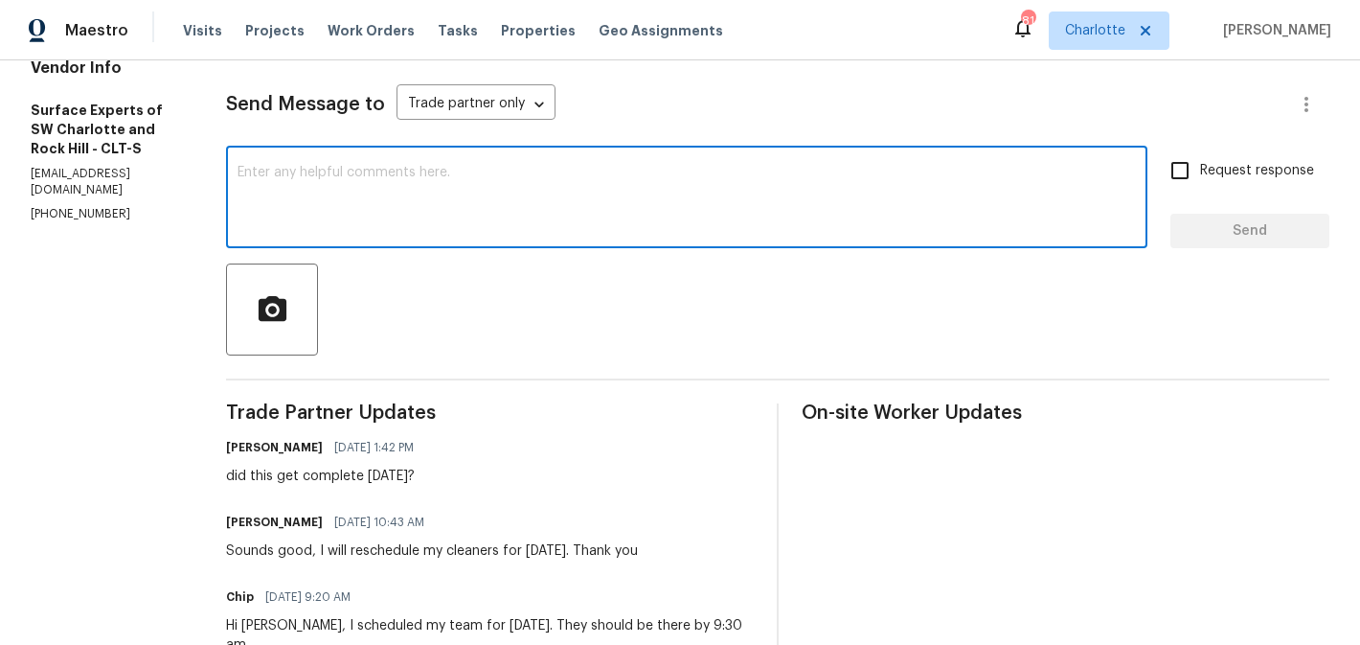
scroll to position [241, 0]
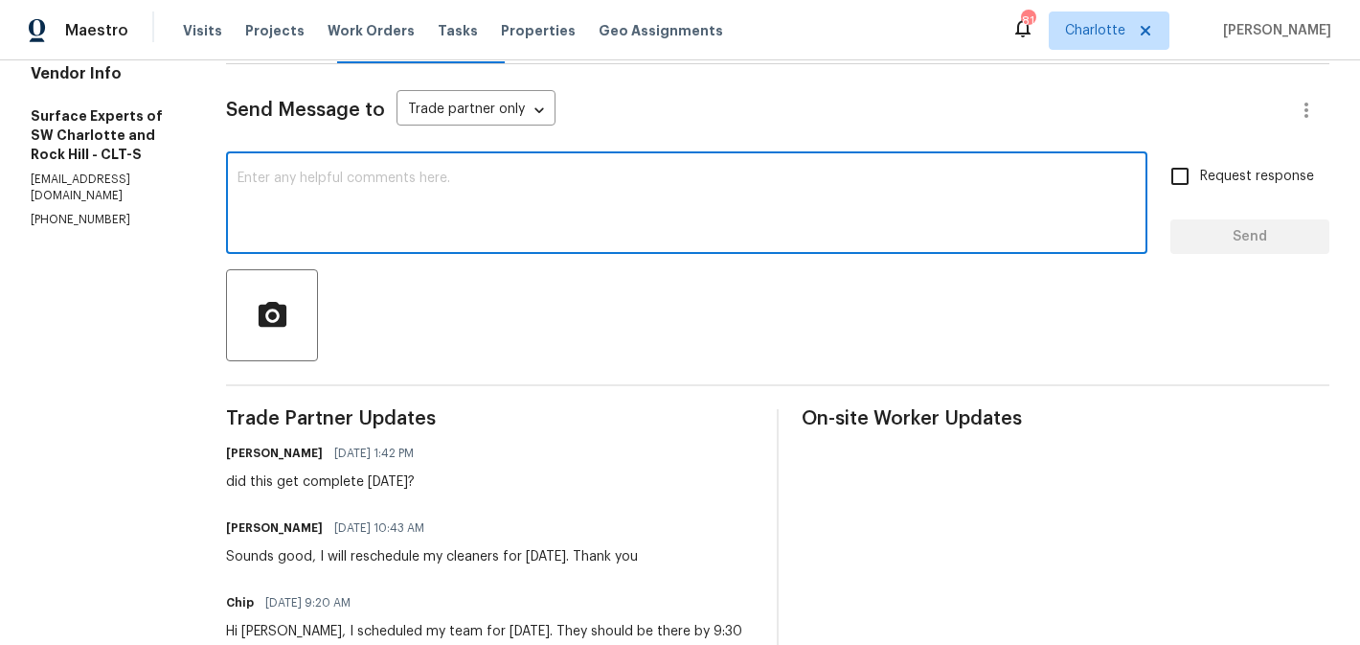
click at [476, 207] on textarea at bounding box center [687, 204] width 898 height 67
type textarea "please post pics so i can approve. thanks"
click at [1177, 188] on input "Request response" at bounding box center [1180, 176] width 40 height 40
checkbox input "true"
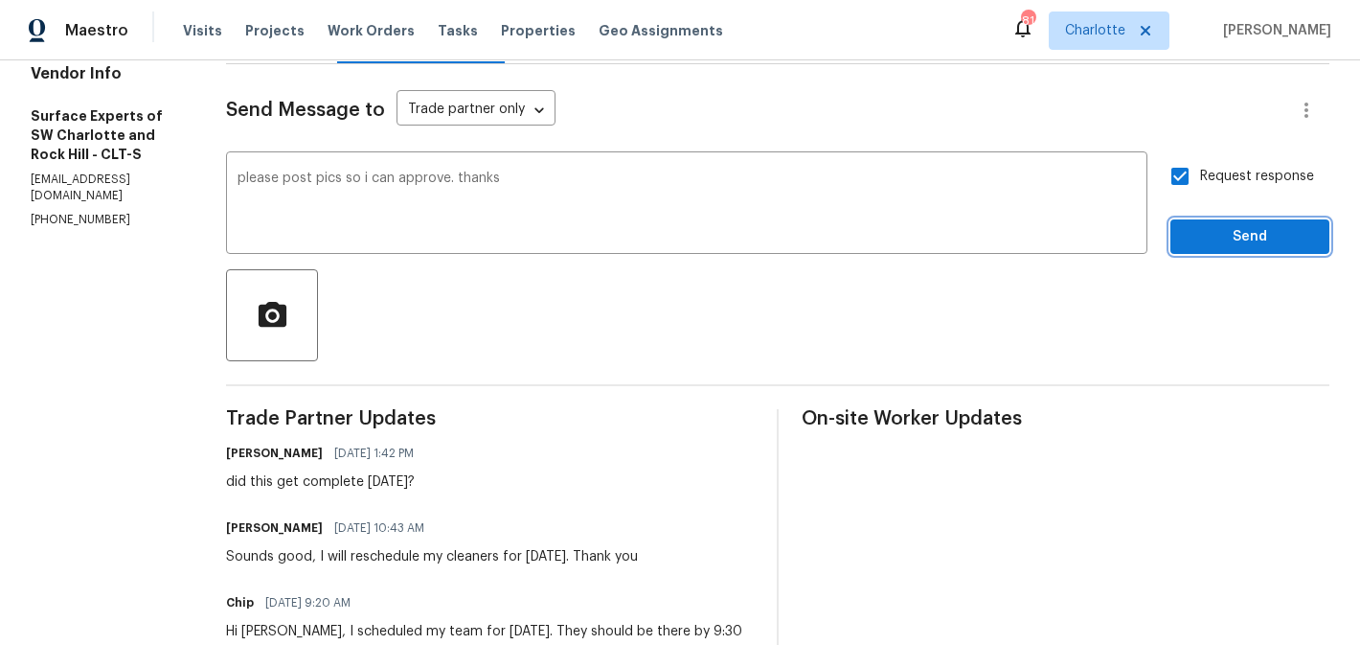
click at [1219, 231] on span "Send" at bounding box center [1250, 237] width 128 height 24
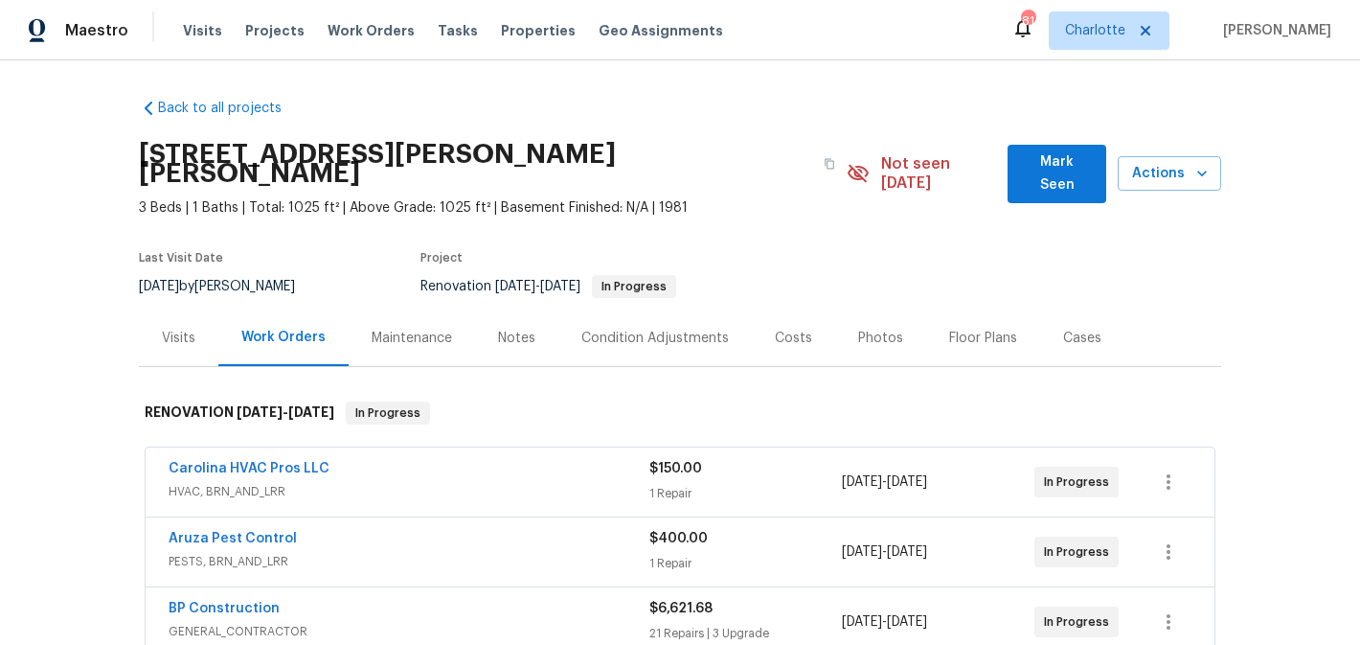
click at [1047, 179] on button "Mark Seen" at bounding box center [1056, 174] width 99 height 58
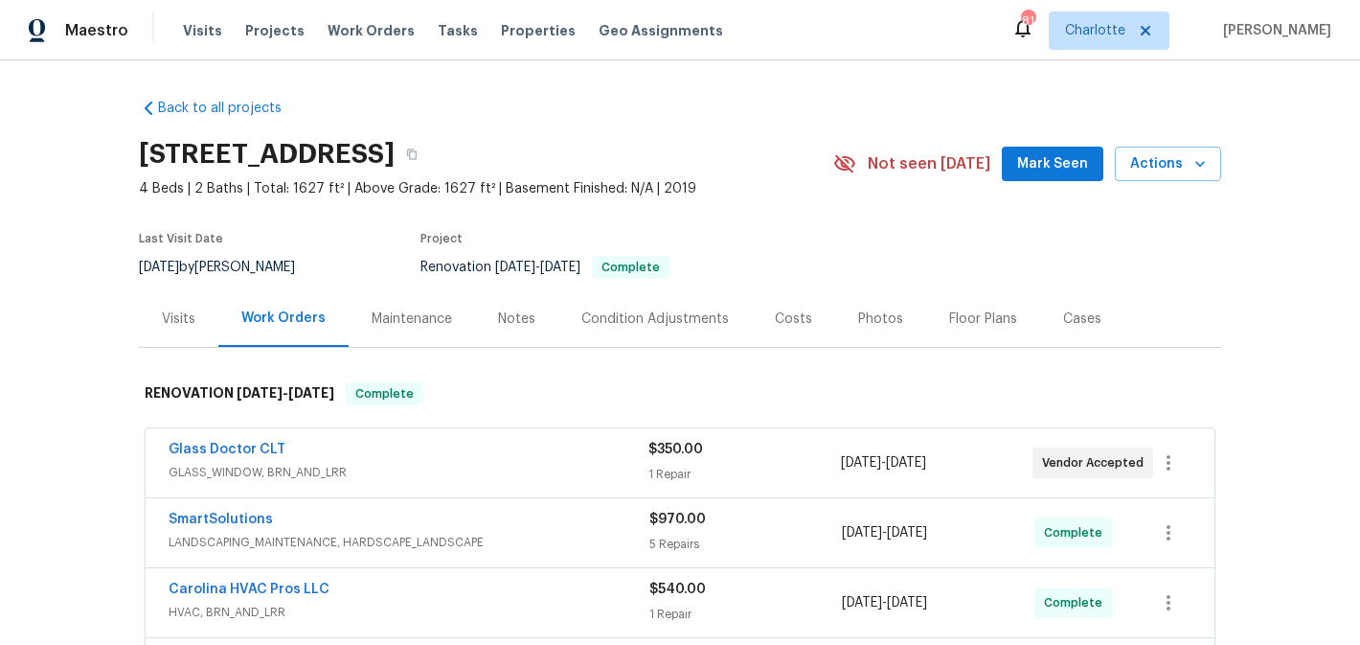
click at [1067, 179] on button "Mark Seen" at bounding box center [1053, 164] width 102 height 35
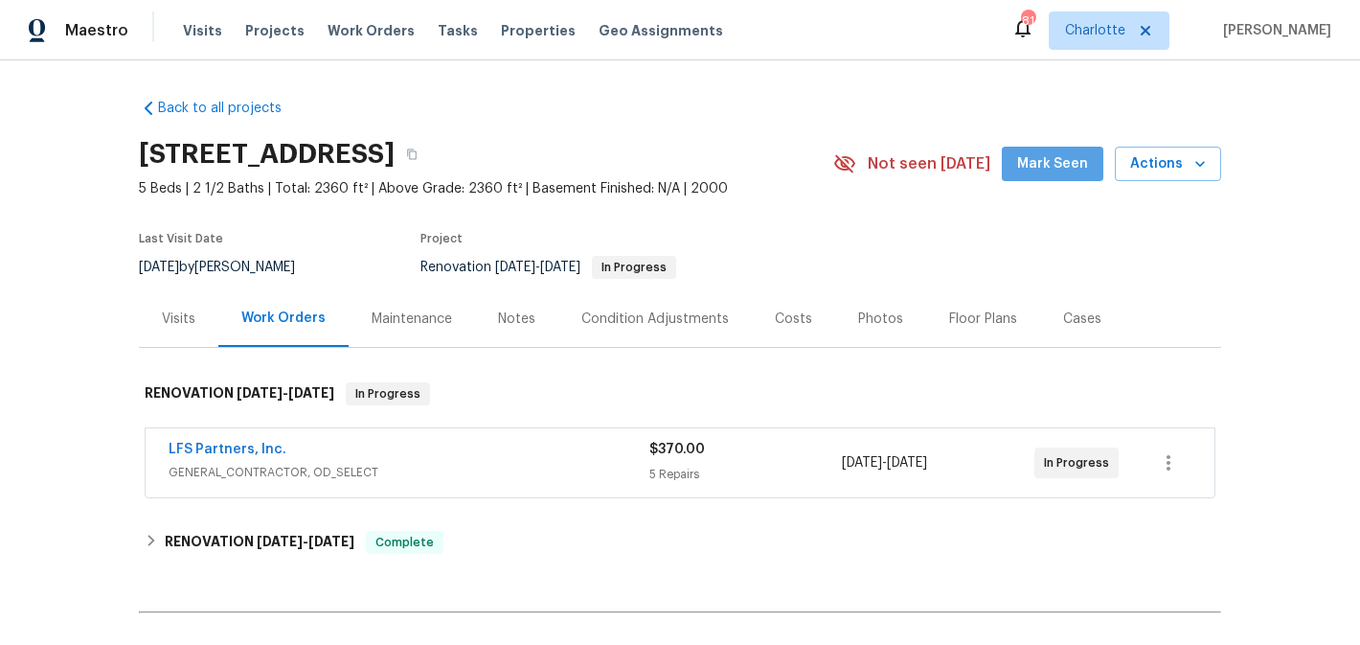
click at [1076, 156] on span "Mark Seen" at bounding box center [1052, 164] width 71 height 24
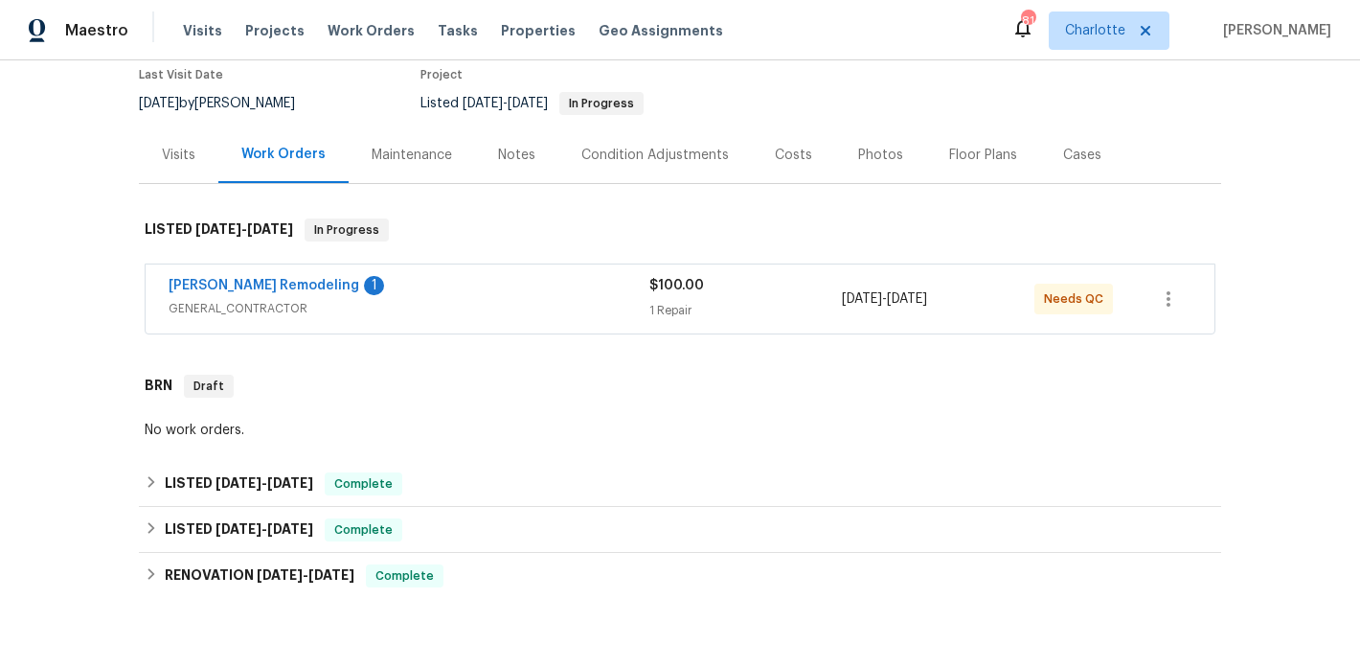
scroll to position [173, 0]
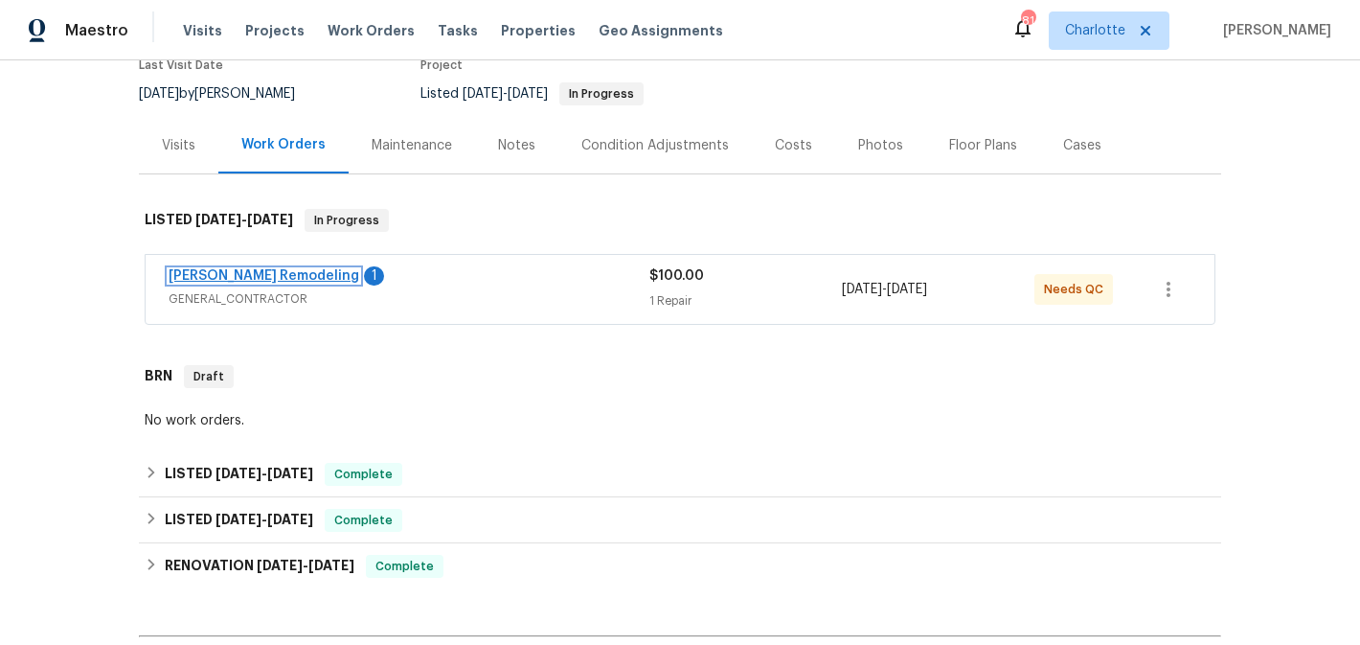
click at [228, 269] on link "[PERSON_NAME] Remodeling" at bounding box center [264, 275] width 191 height 13
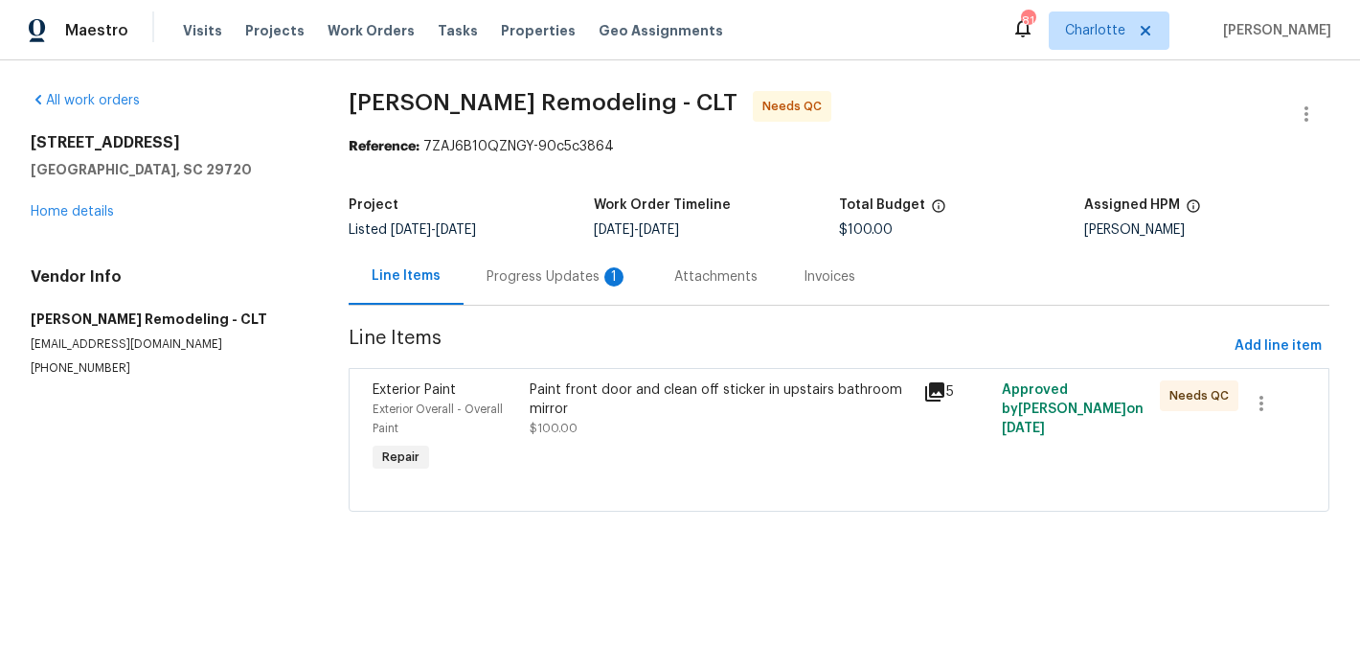
click at [674, 441] on div "Paint front door and clean off sticker in upstairs bathroom mirror $100.00" at bounding box center [721, 427] width 394 height 107
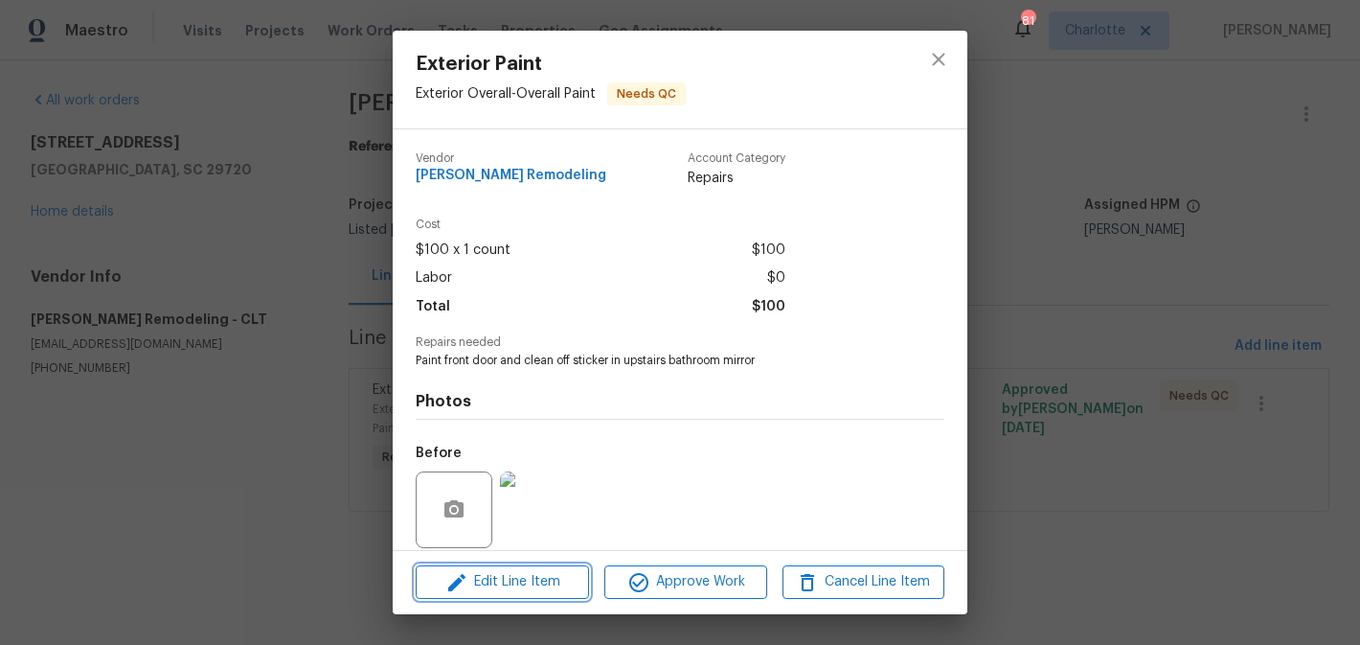
click at [523, 583] on span "Edit Line Item" at bounding box center [502, 582] width 162 height 24
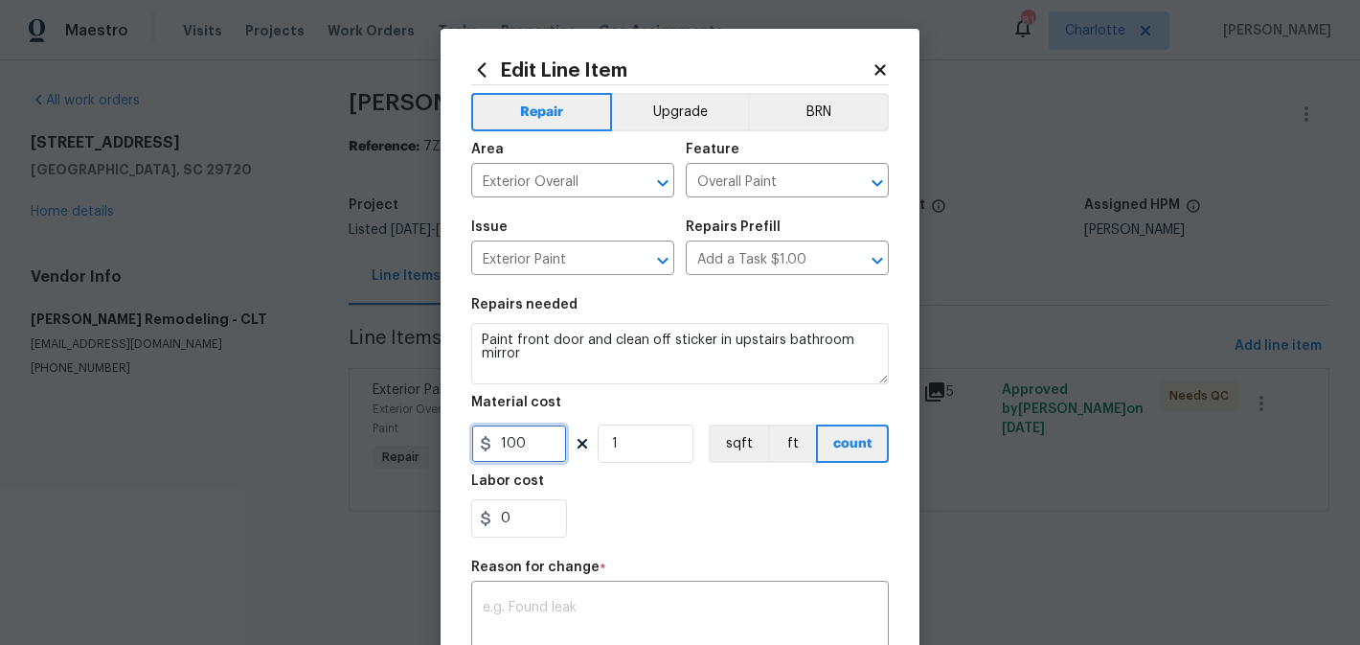
click at [542, 436] on input "100" at bounding box center [519, 443] width 96 height 38
type input "160"
click at [683, 438] on input "1" at bounding box center [646, 443] width 96 height 38
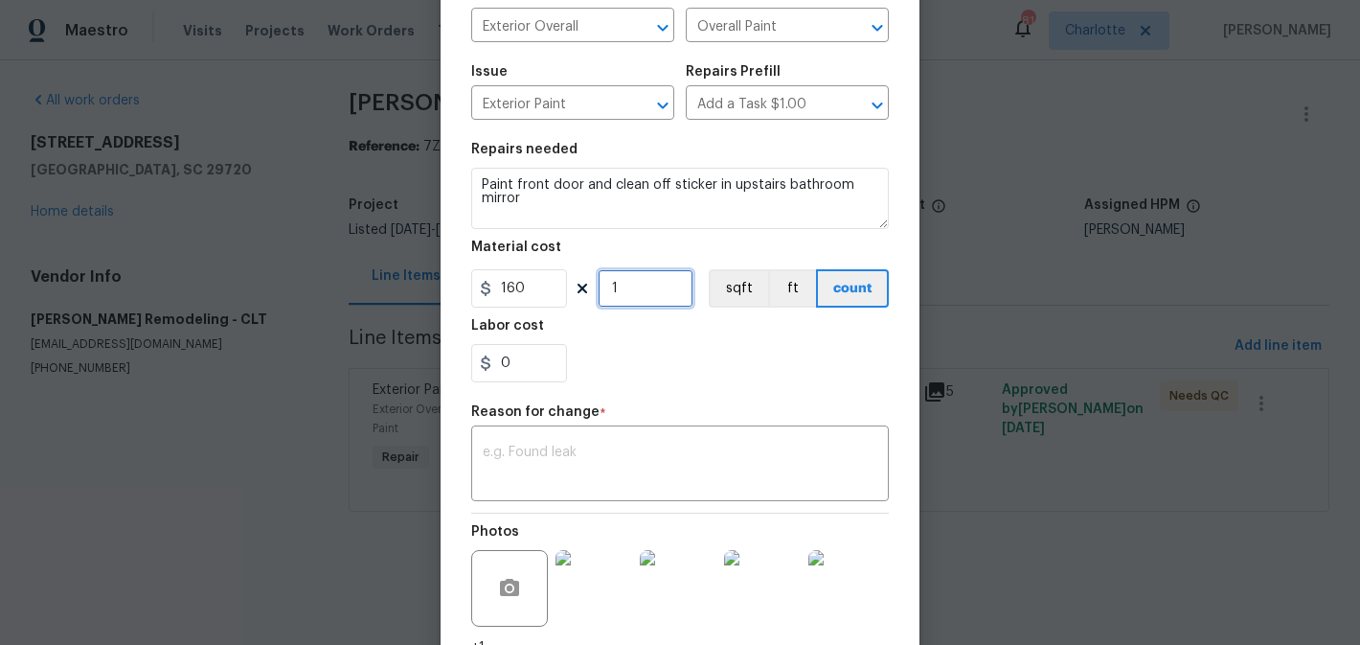
scroll to position [319, 0]
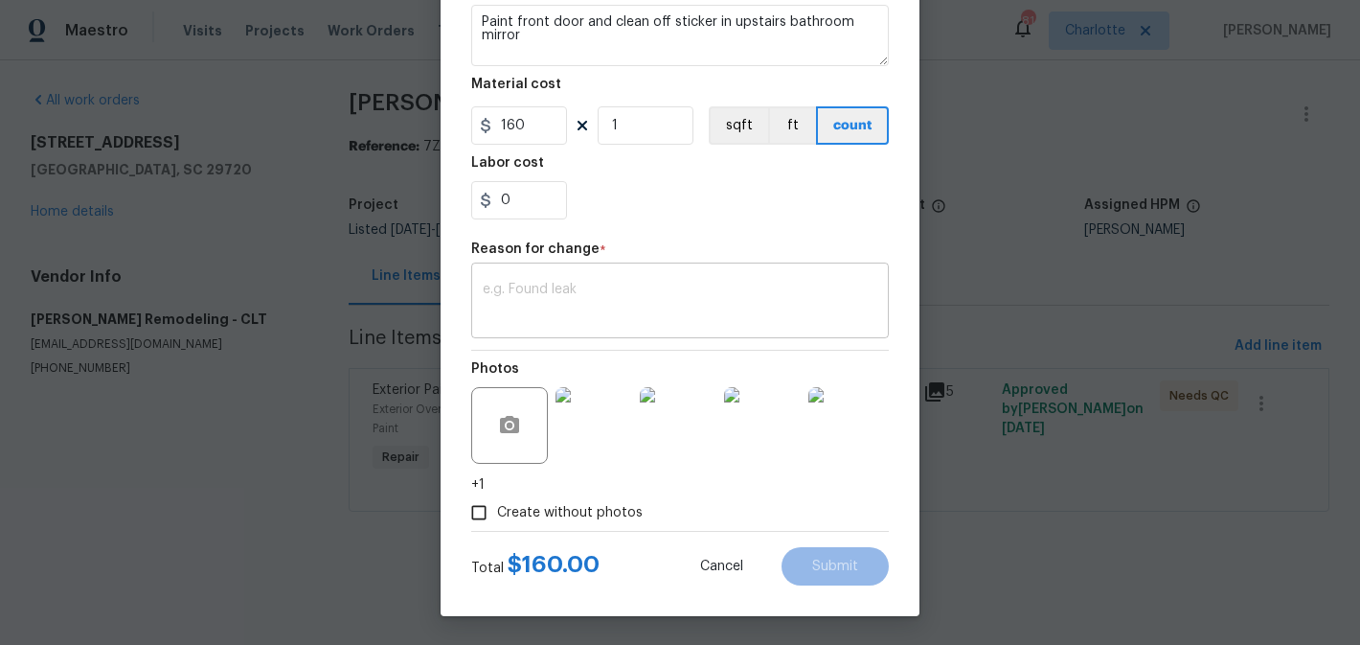
click at [618, 326] on div "x ​" at bounding box center [680, 302] width 418 height 71
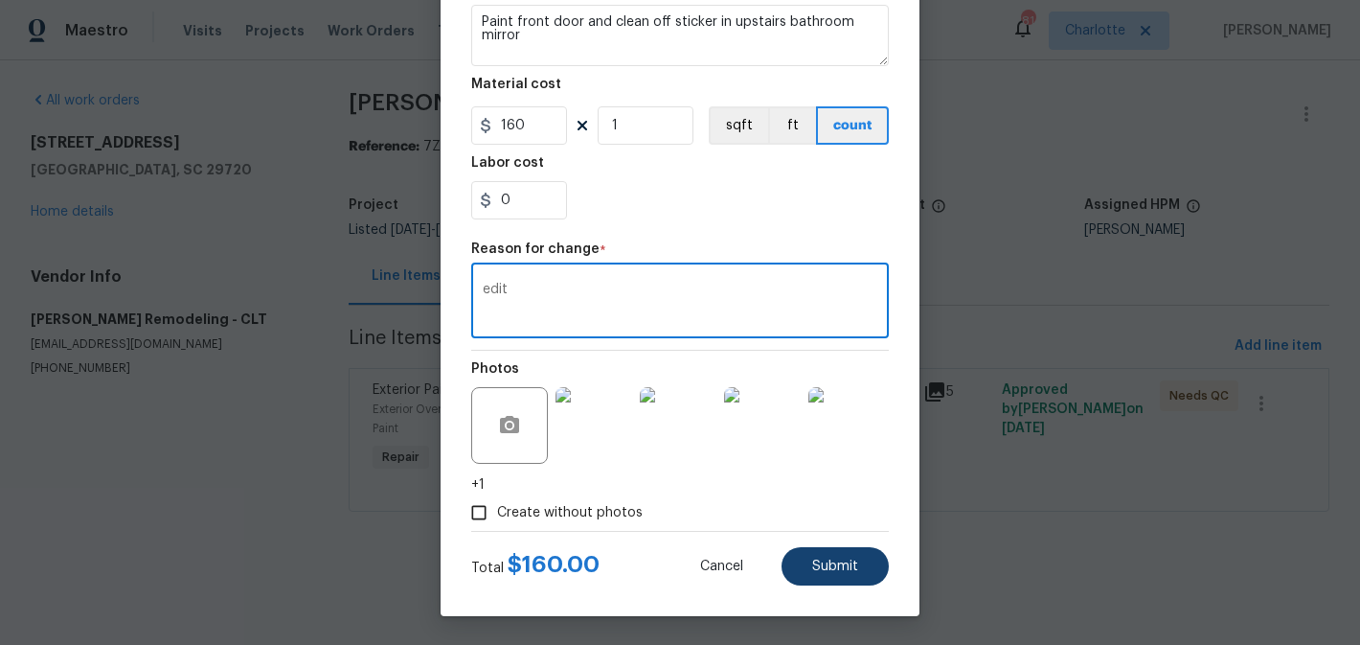
type textarea "edit"
click at [849, 568] on span "Submit" at bounding box center [835, 566] width 46 height 14
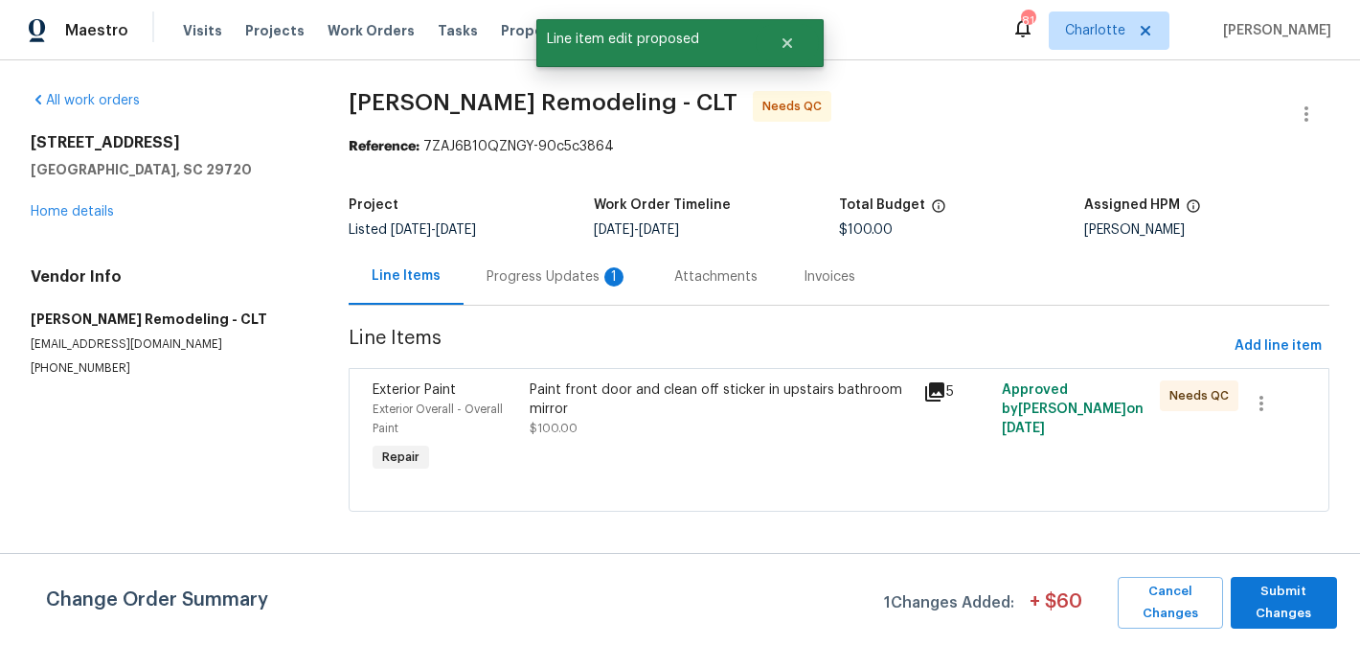
scroll to position [0, 0]
click at [1333, 614] on button "Submit Changes" at bounding box center [1284, 603] width 106 height 52
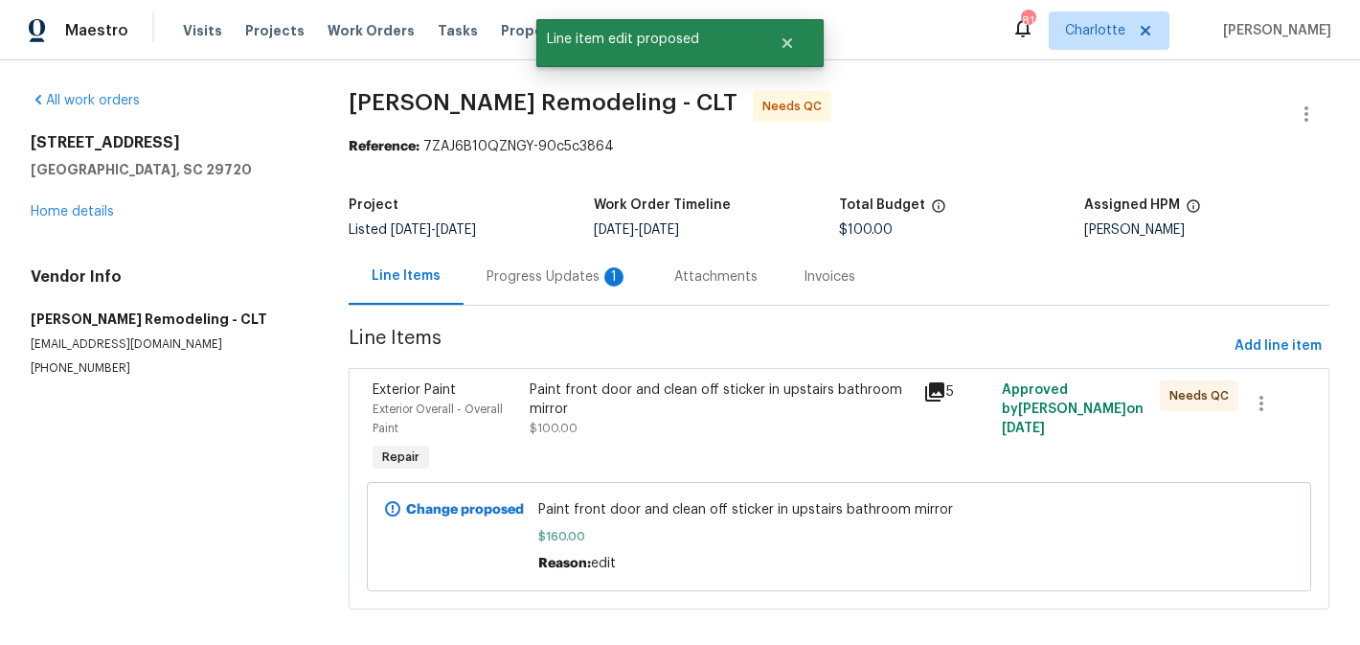
click at [540, 273] on div "Progress Updates 1" at bounding box center [557, 276] width 142 height 19
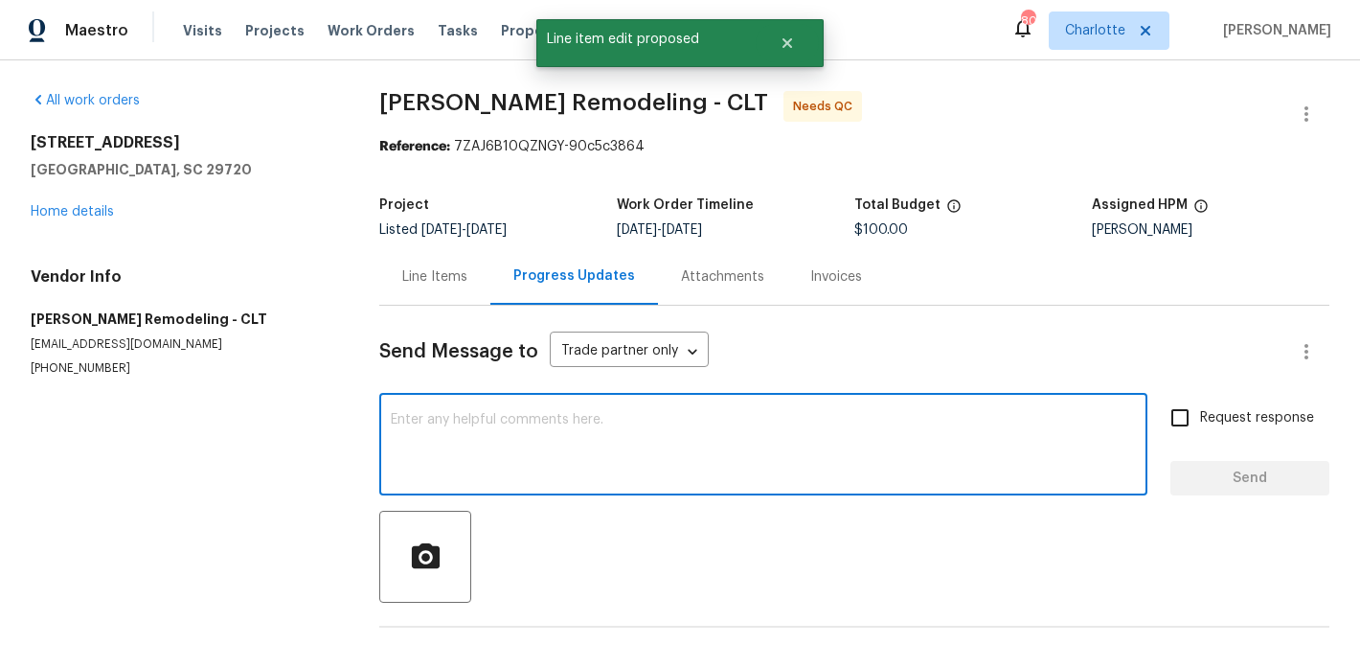
click at [582, 459] on textarea at bounding box center [763, 446] width 745 height 67
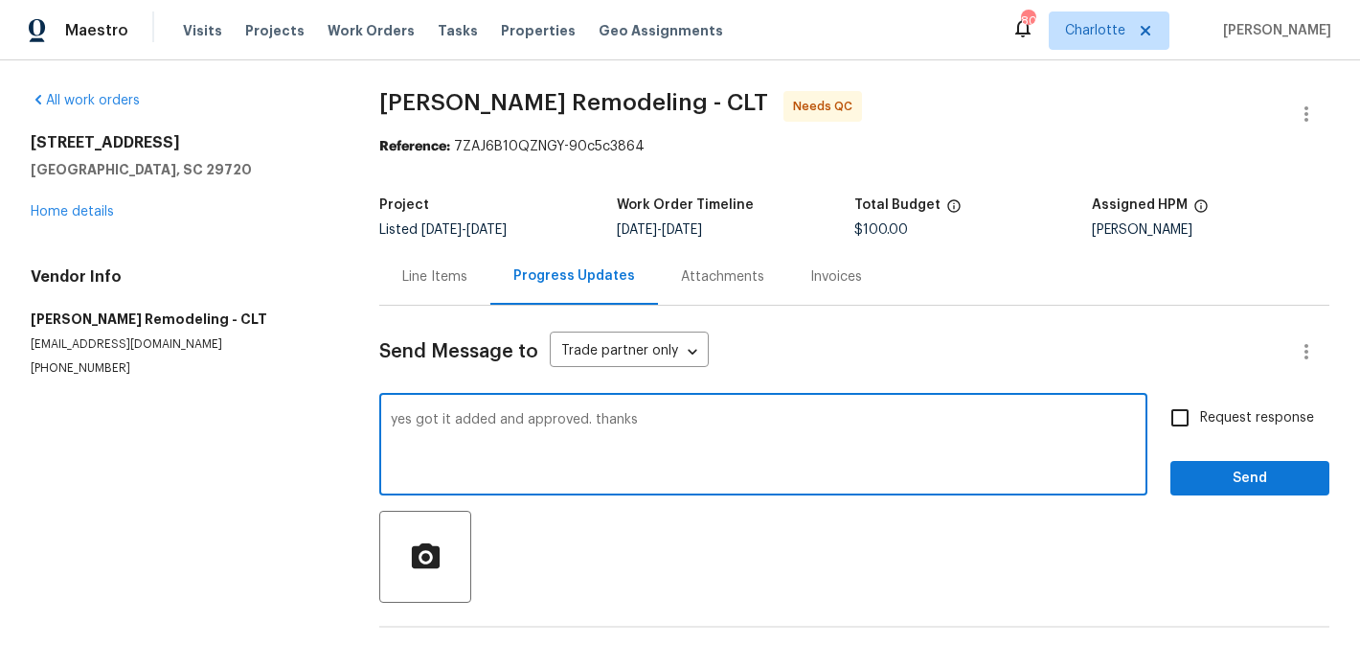
type textarea "yes got it added and approved. thanks"
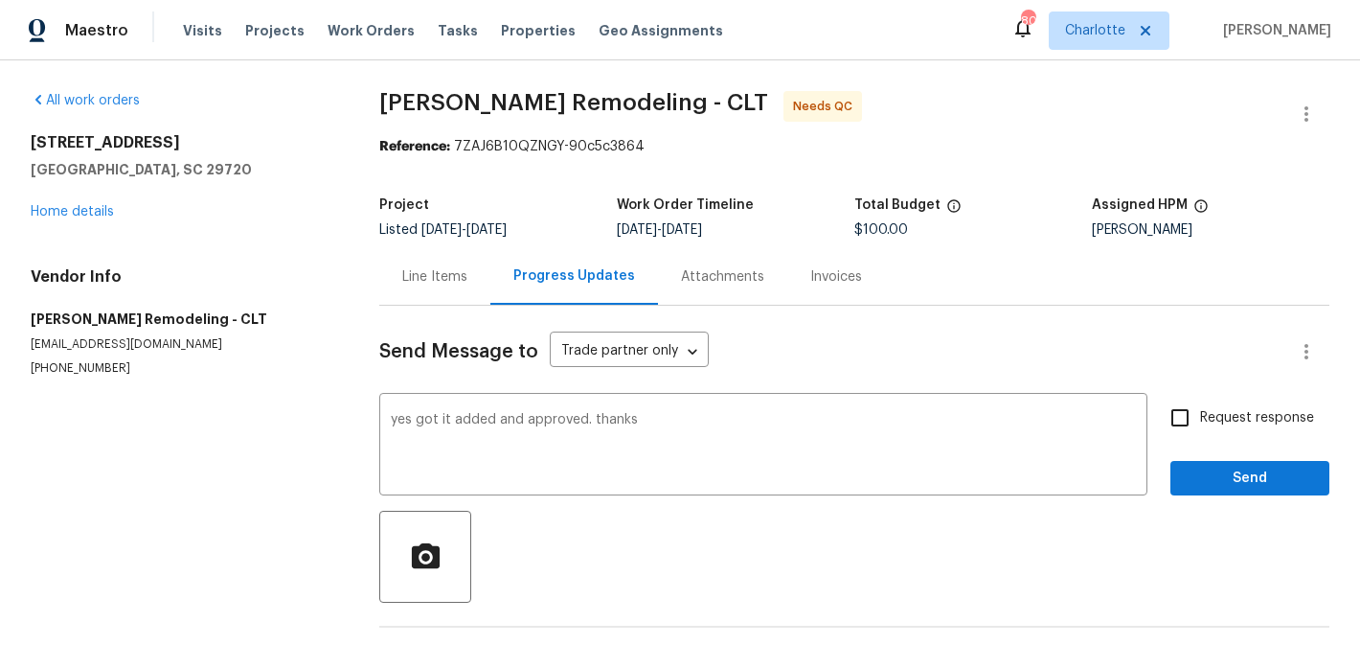
click at [1276, 416] on span "Request response" at bounding box center [1257, 418] width 114 height 20
click at [1200, 416] on input "Request response" at bounding box center [1180, 417] width 40 height 40
checkbox input "true"
click at [1265, 480] on span "Send" at bounding box center [1250, 478] width 128 height 24
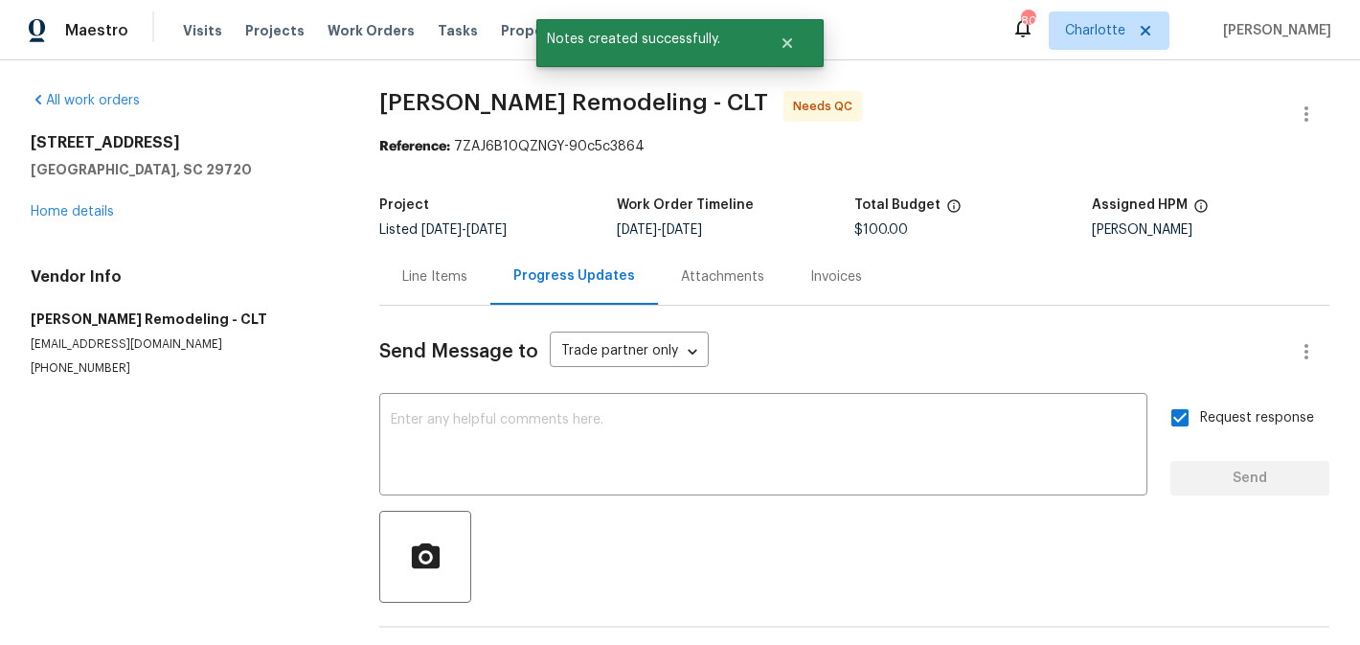
click at [444, 278] on div "Line Items" at bounding box center [434, 276] width 65 height 19
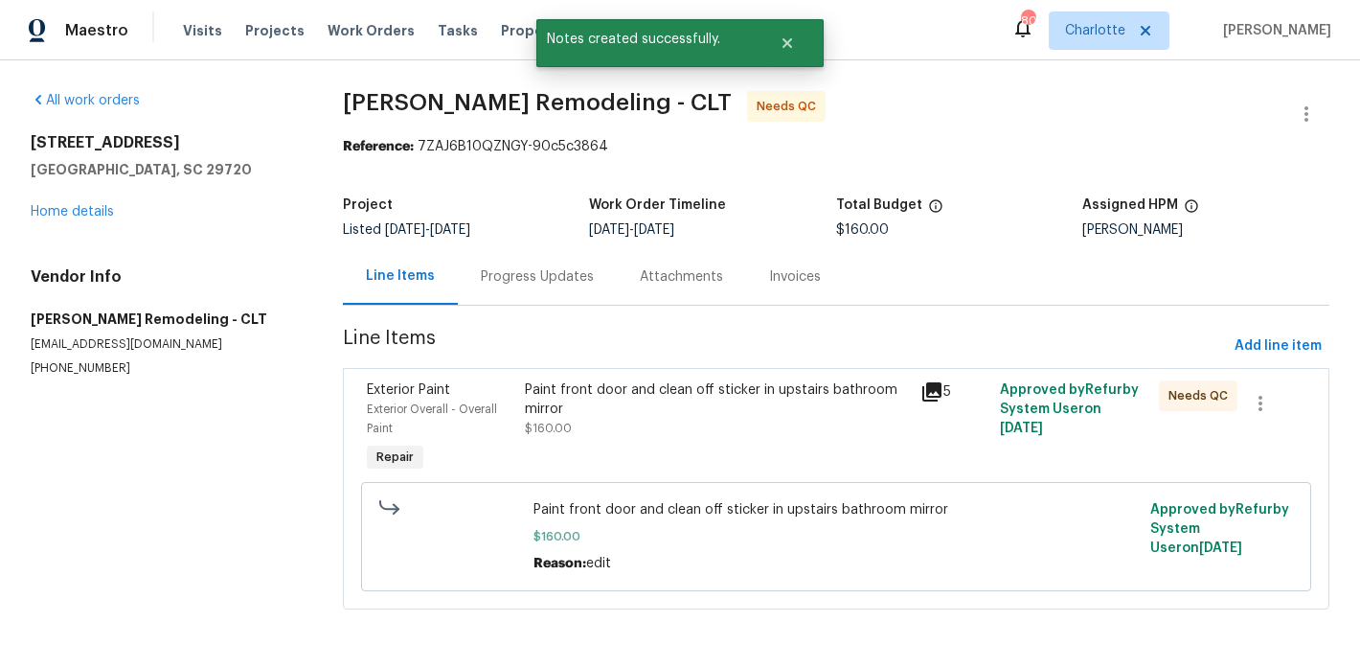
click at [749, 402] on div "Paint front door and clean off sticker in upstairs bathroom mirror" at bounding box center [717, 399] width 385 height 38
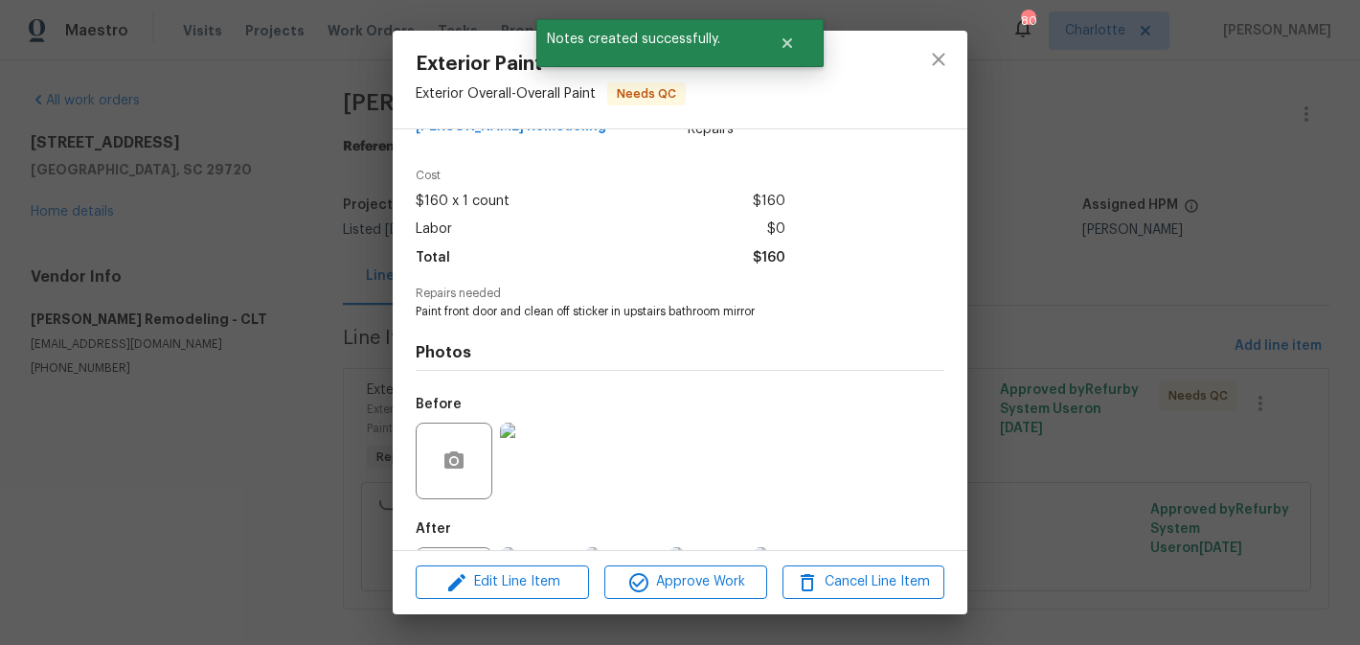
scroll to position [141, 0]
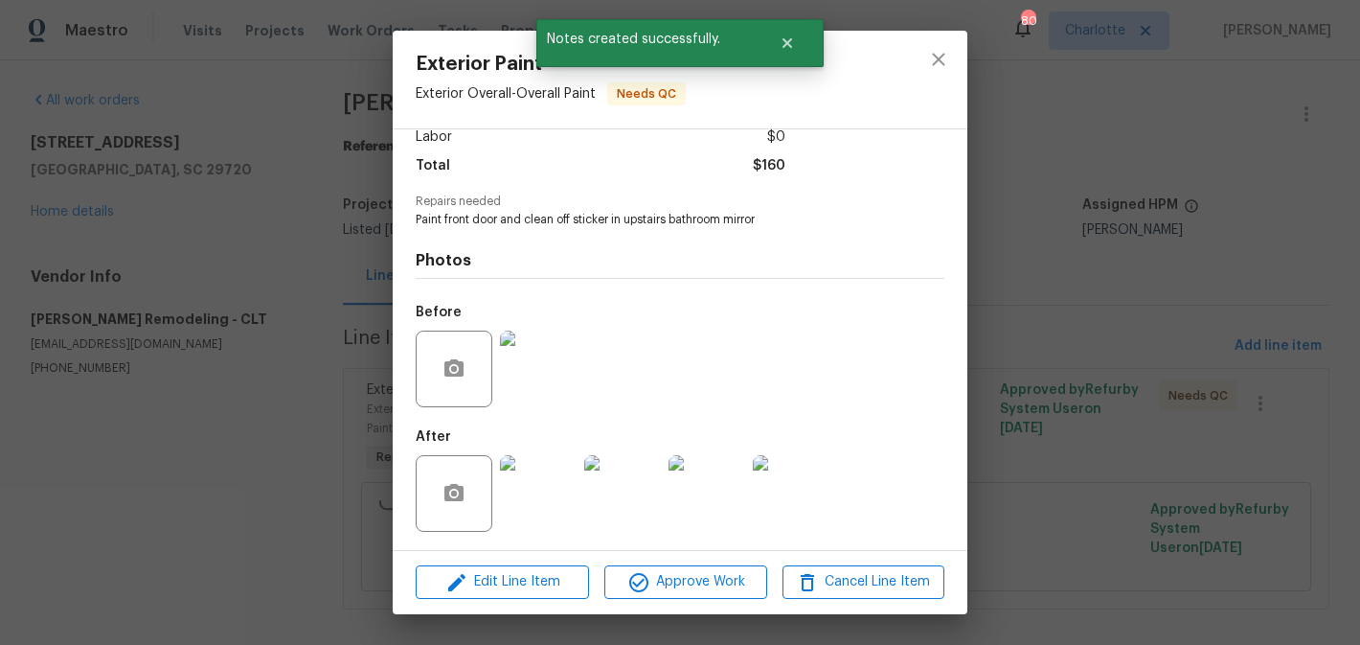
click at [562, 464] on img at bounding box center [538, 493] width 77 height 77
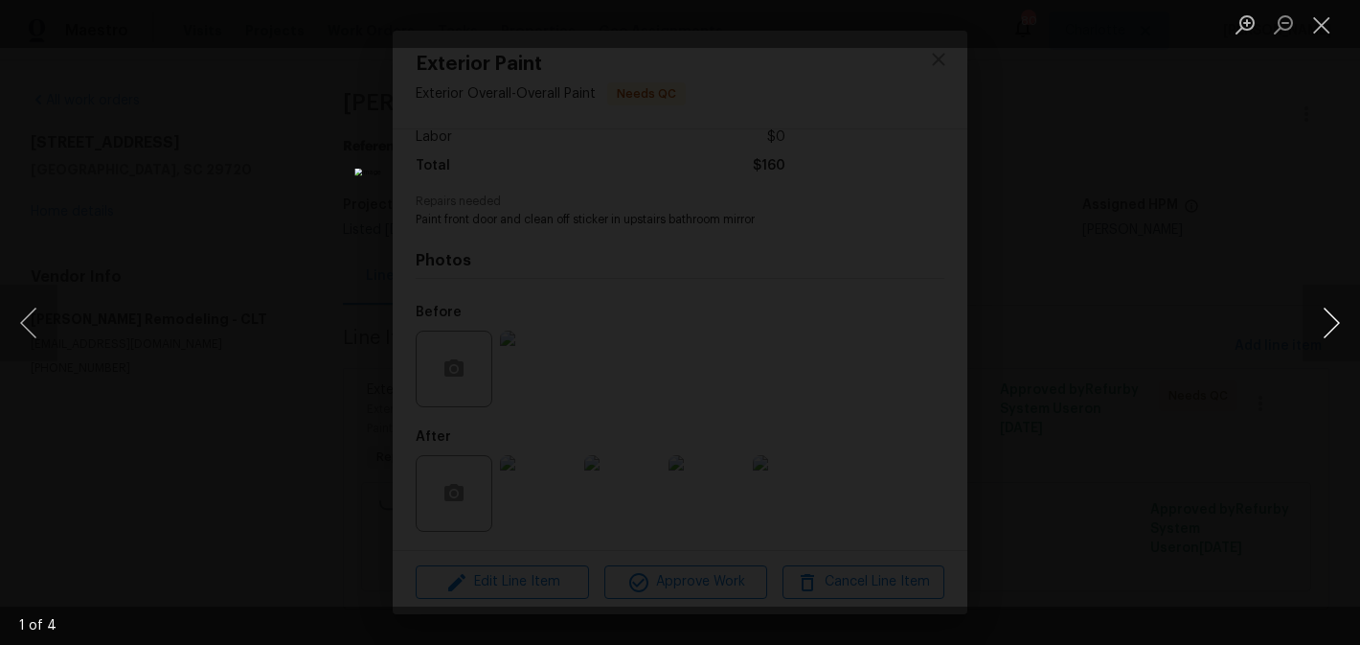
click at [1344, 322] on button "Next image" at bounding box center [1330, 322] width 57 height 77
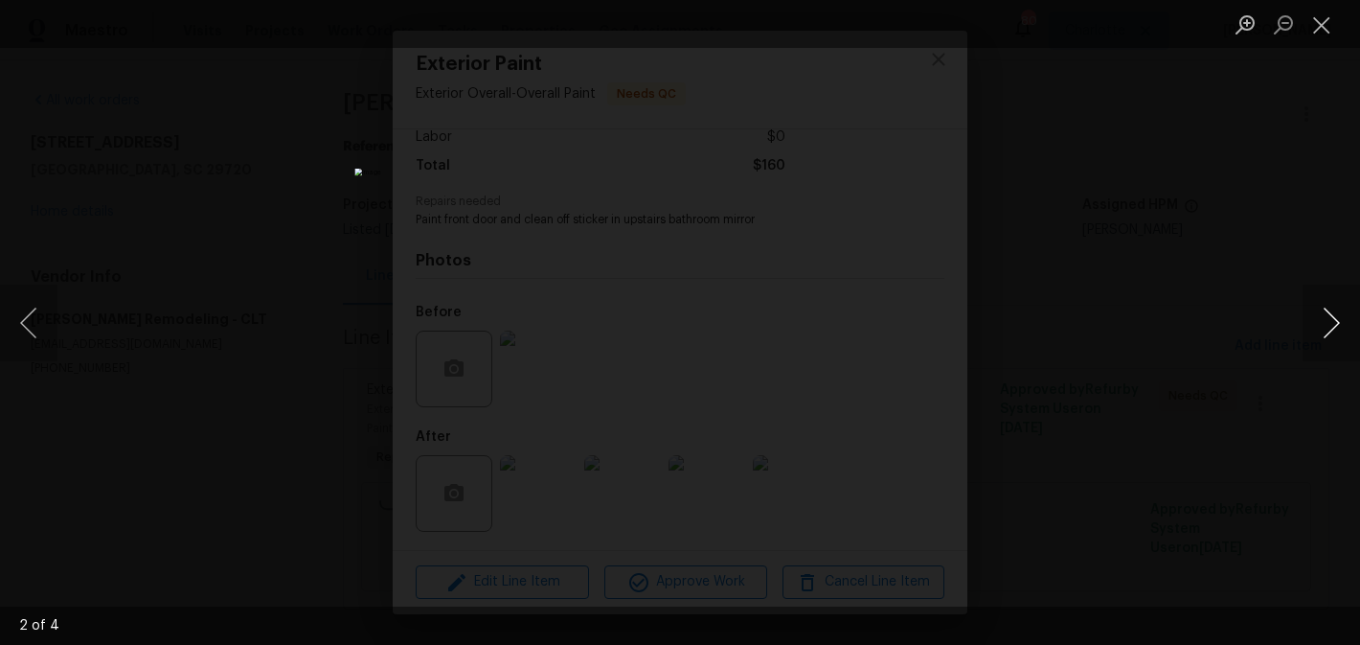
click at [1344, 322] on button "Next image" at bounding box center [1330, 322] width 57 height 77
click at [1322, 19] on button "Close lightbox" at bounding box center [1321, 25] width 38 height 34
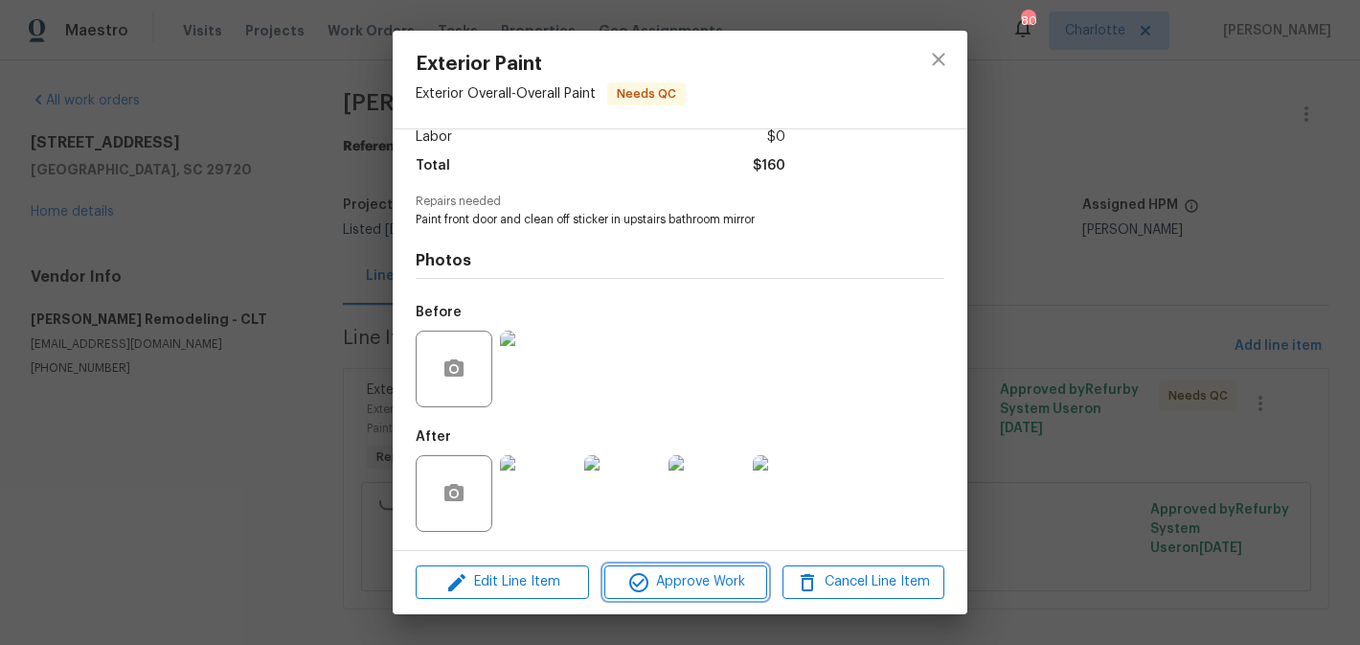
click at [696, 582] on span "Approve Work" at bounding box center [685, 582] width 150 height 24
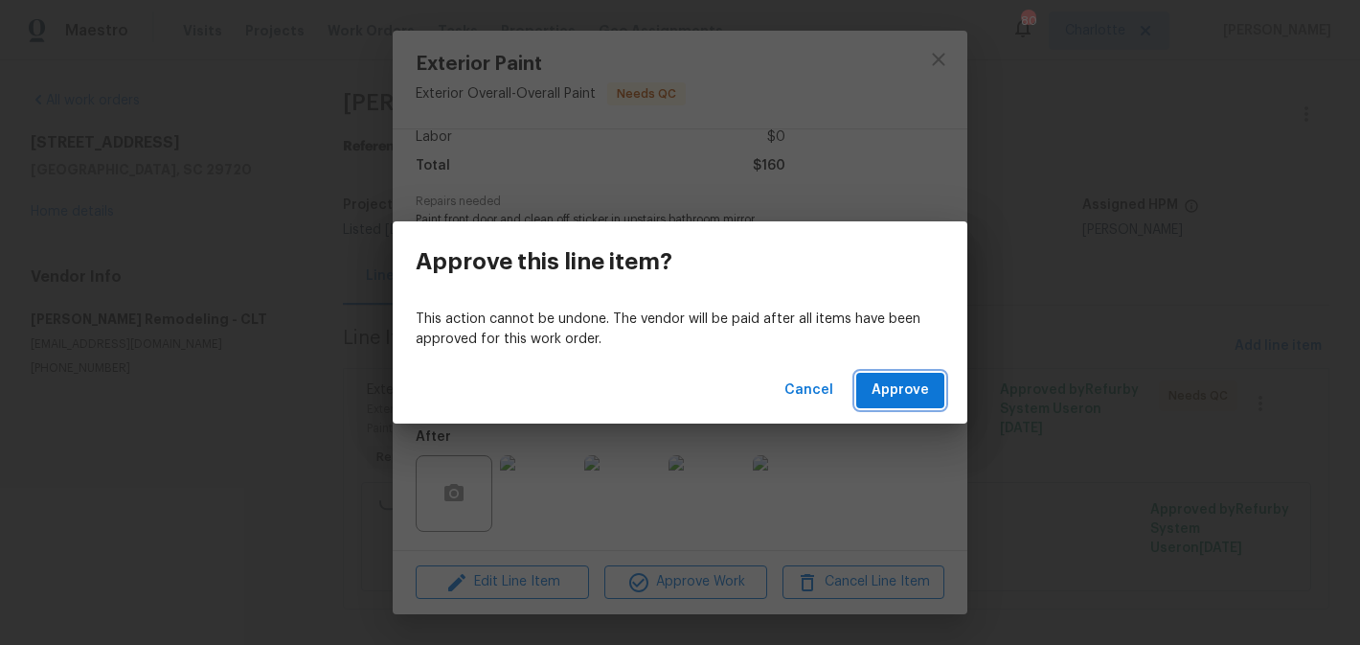
click at [908, 385] on span "Approve" at bounding box center [899, 390] width 57 height 24
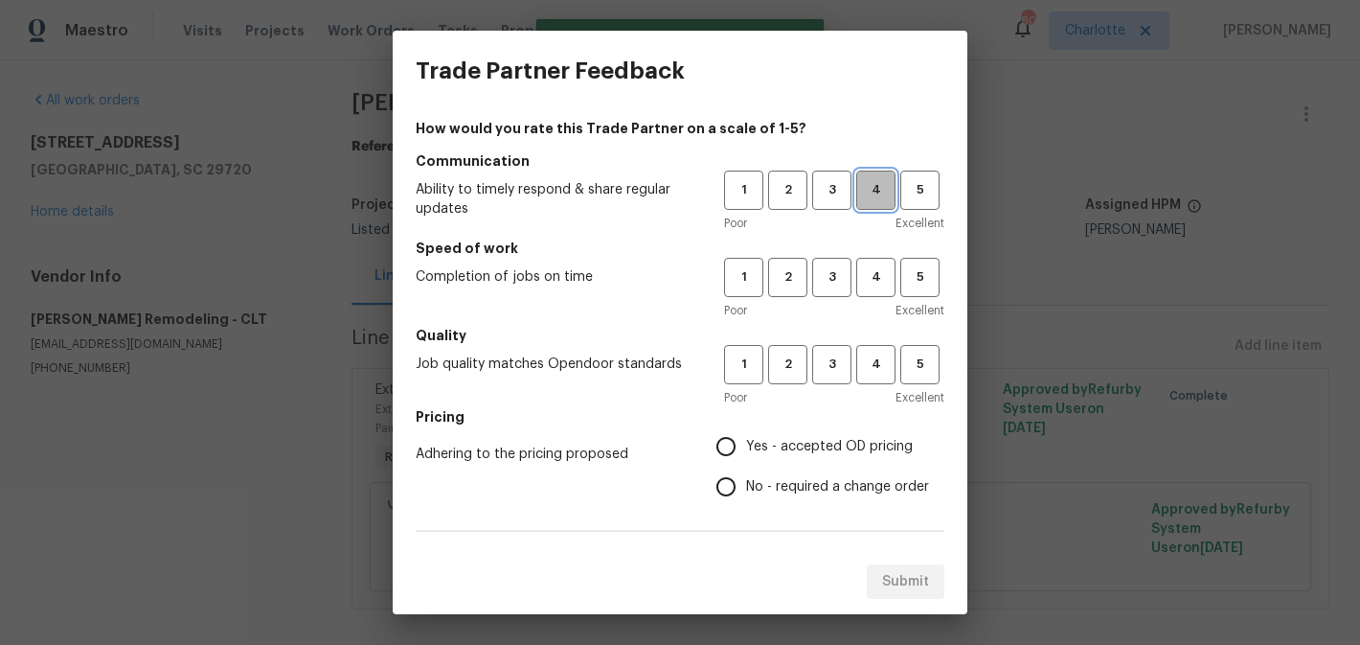
click at [875, 181] on span "4" at bounding box center [875, 190] width 35 height 22
click at [871, 274] on span "4" at bounding box center [875, 277] width 35 height 22
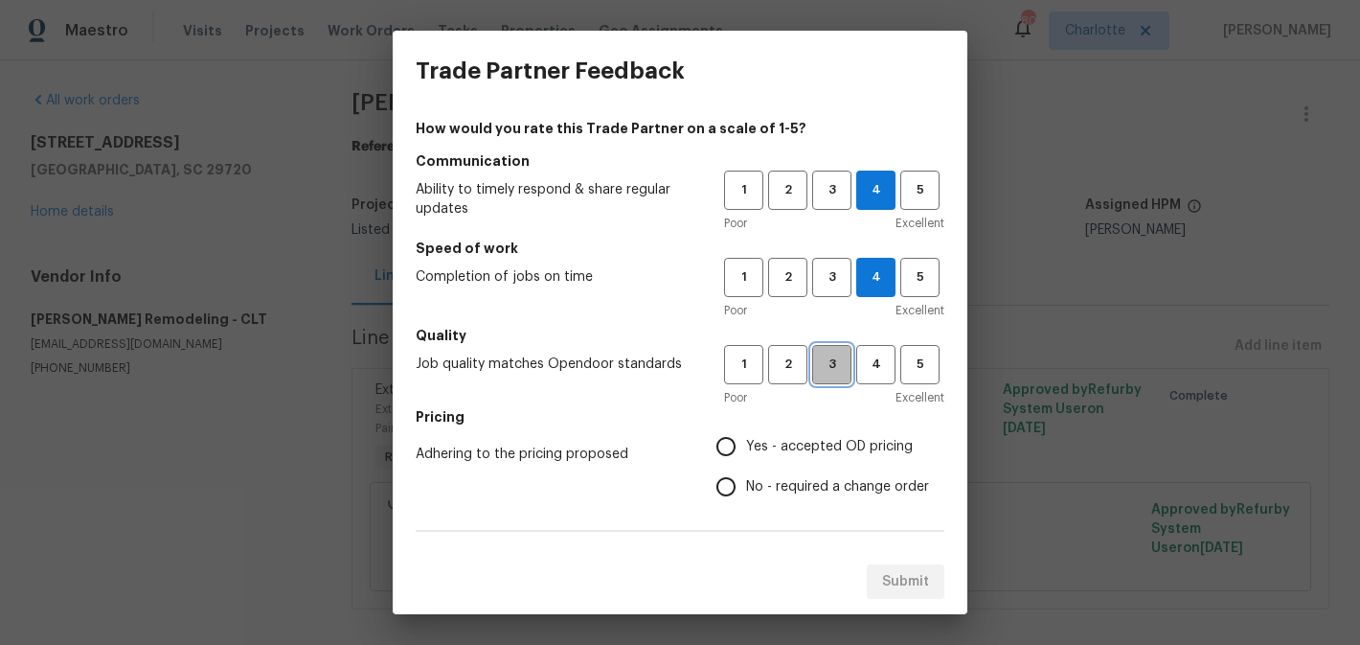
click at [835, 363] on span "3" at bounding box center [831, 364] width 35 height 22
click at [843, 444] on span "Yes - accepted OD pricing" at bounding box center [829, 447] width 167 height 20
click at [746, 444] on input "Yes - accepted OD pricing" at bounding box center [726, 446] width 40 height 40
radio input "true"
click at [844, 479] on span "No - required a change order" at bounding box center [837, 487] width 183 height 20
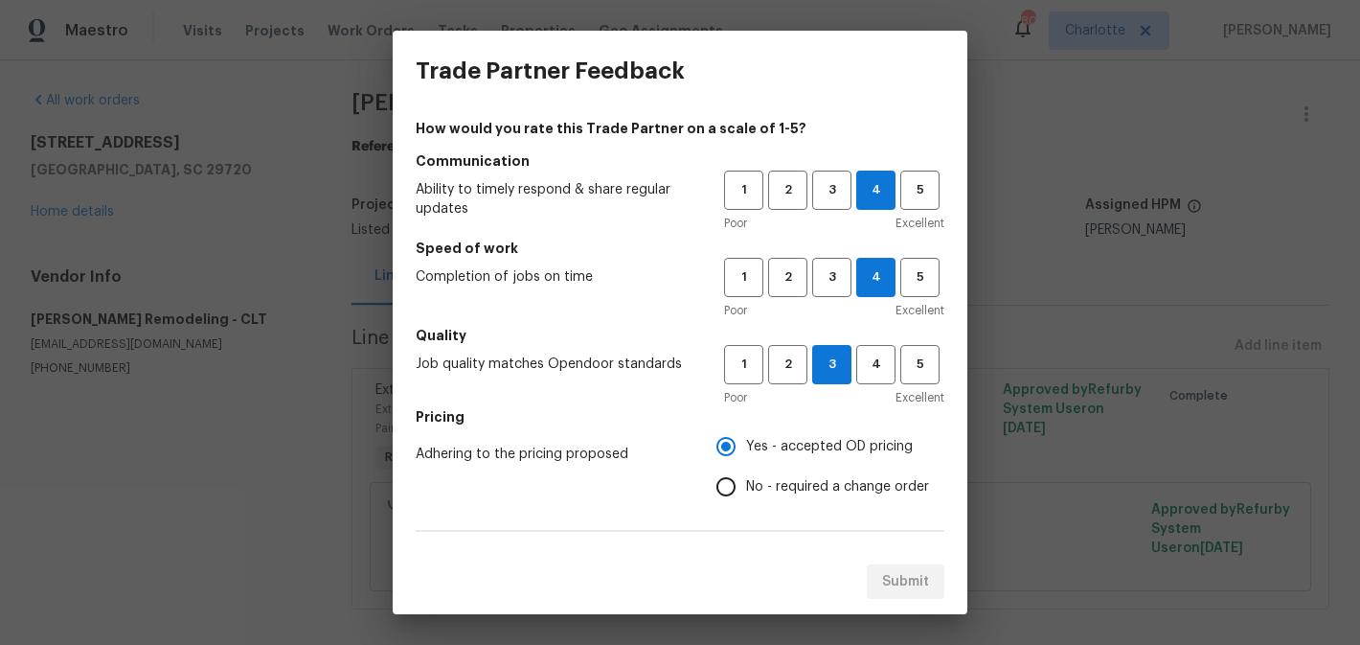
click at [746, 479] on input "No - required a change order" at bounding box center [726, 486] width 40 height 40
radio input "true"
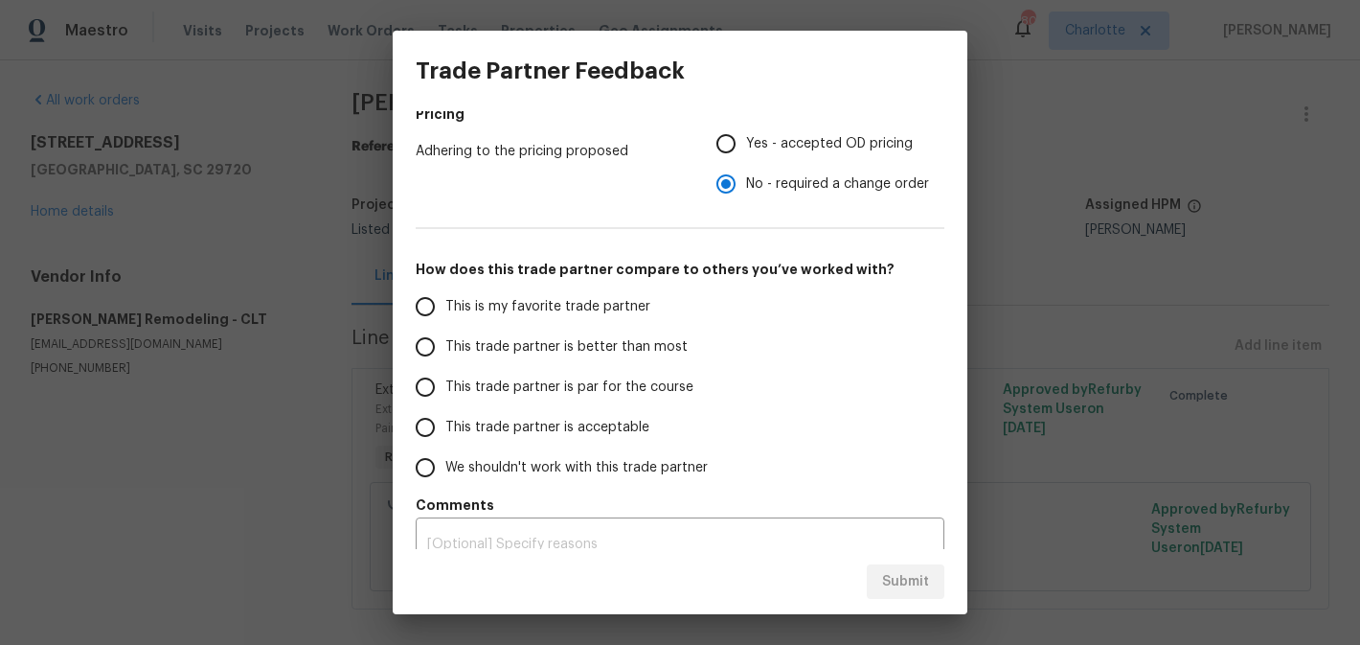
scroll to position [305, 0]
click at [786, 150] on span "Yes - accepted OD pricing" at bounding box center [829, 142] width 167 height 20
click at [746, 150] on input "Yes - accepted OD pricing" at bounding box center [726, 142] width 40 height 40
radio input "true"
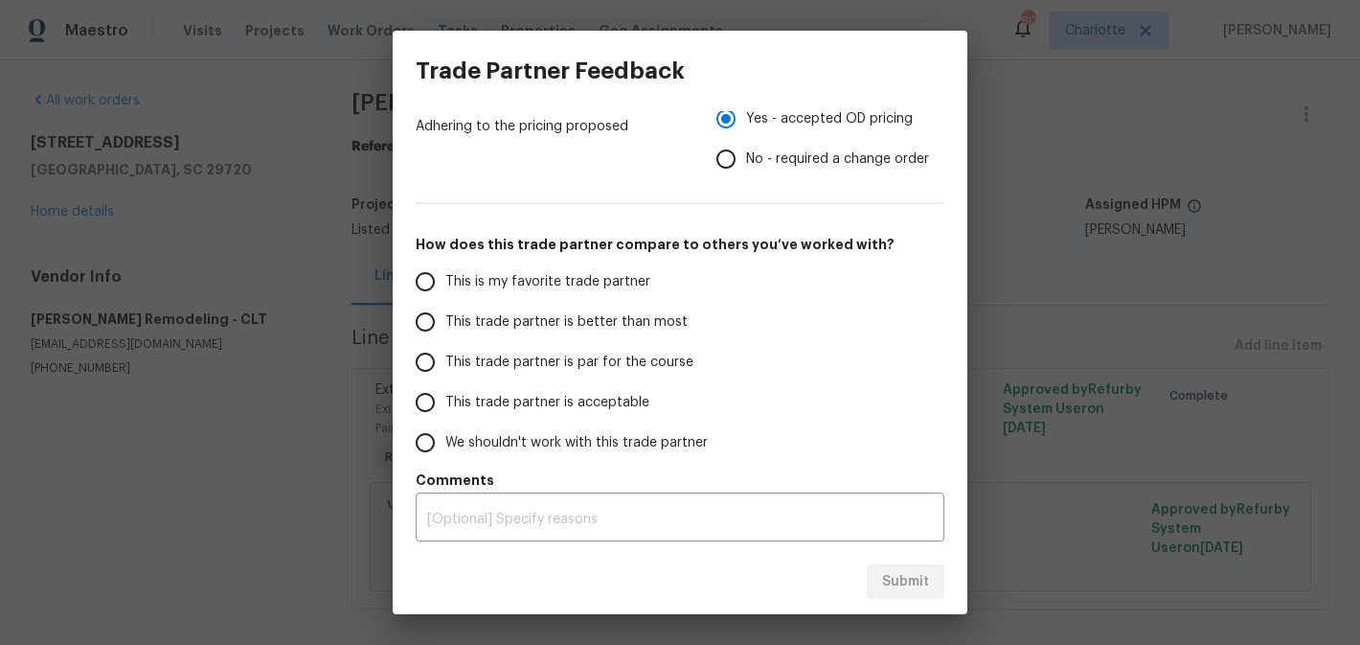
click at [543, 331] on label "This trade partner is better than most" at bounding box center [556, 322] width 303 height 40
click at [445, 331] on input "This trade partner is better than most" at bounding box center [425, 322] width 40 height 40
click at [914, 586] on span "Submit" at bounding box center [905, 582] width 47 height 24
radio input "true"
radio input "false"
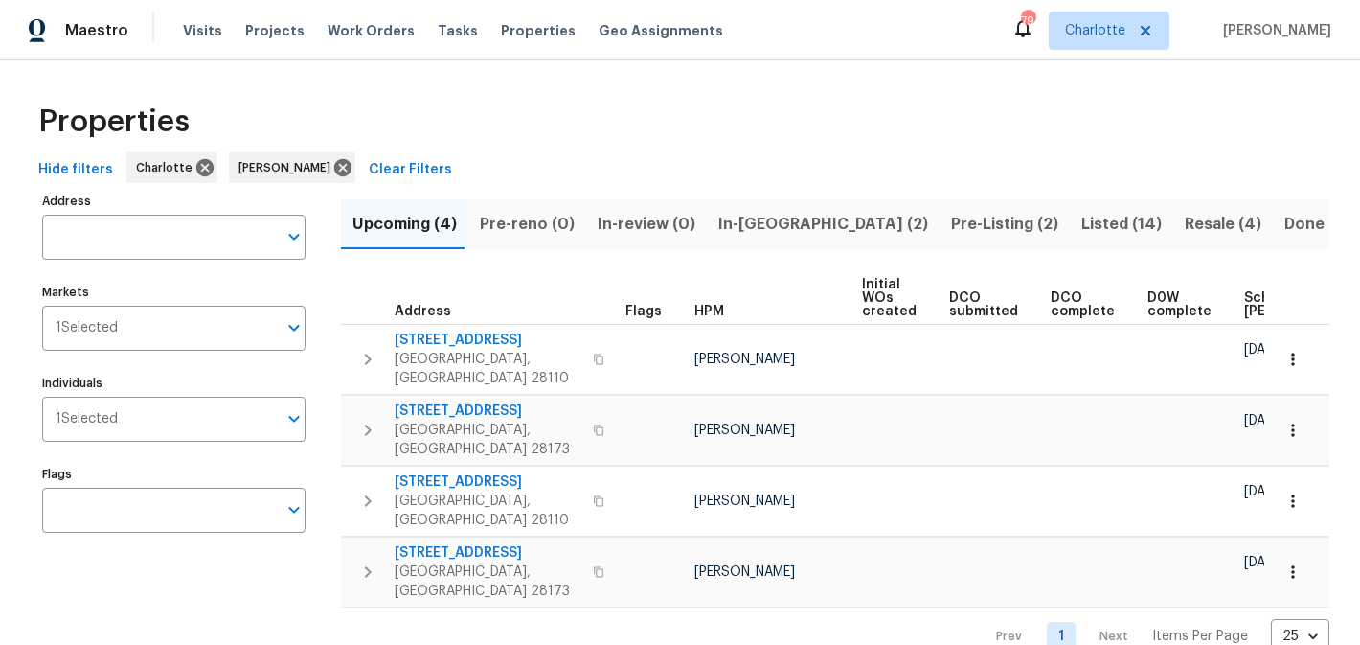
click at [718, 214] on span "In-[GEOGRAPHIC_DATA] (2)" at bounding box center [823, 224] width 210 height 27
